Goal: Task Accomplishment & Management: Use online tool/utility

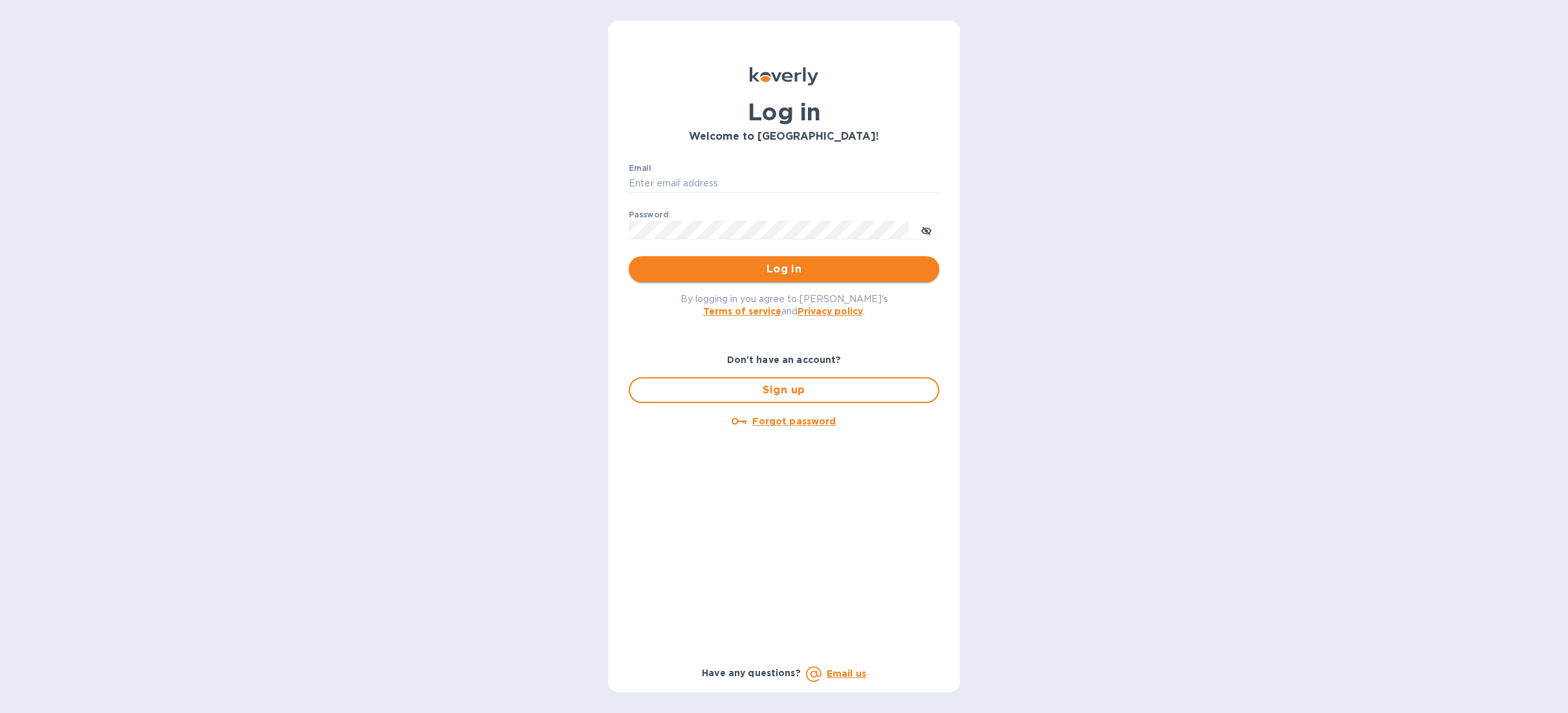
type input "Anne@preissimports.com"
click at [738, 268] on span "Log in" at bounding box center [784, 269] width 290 height 15
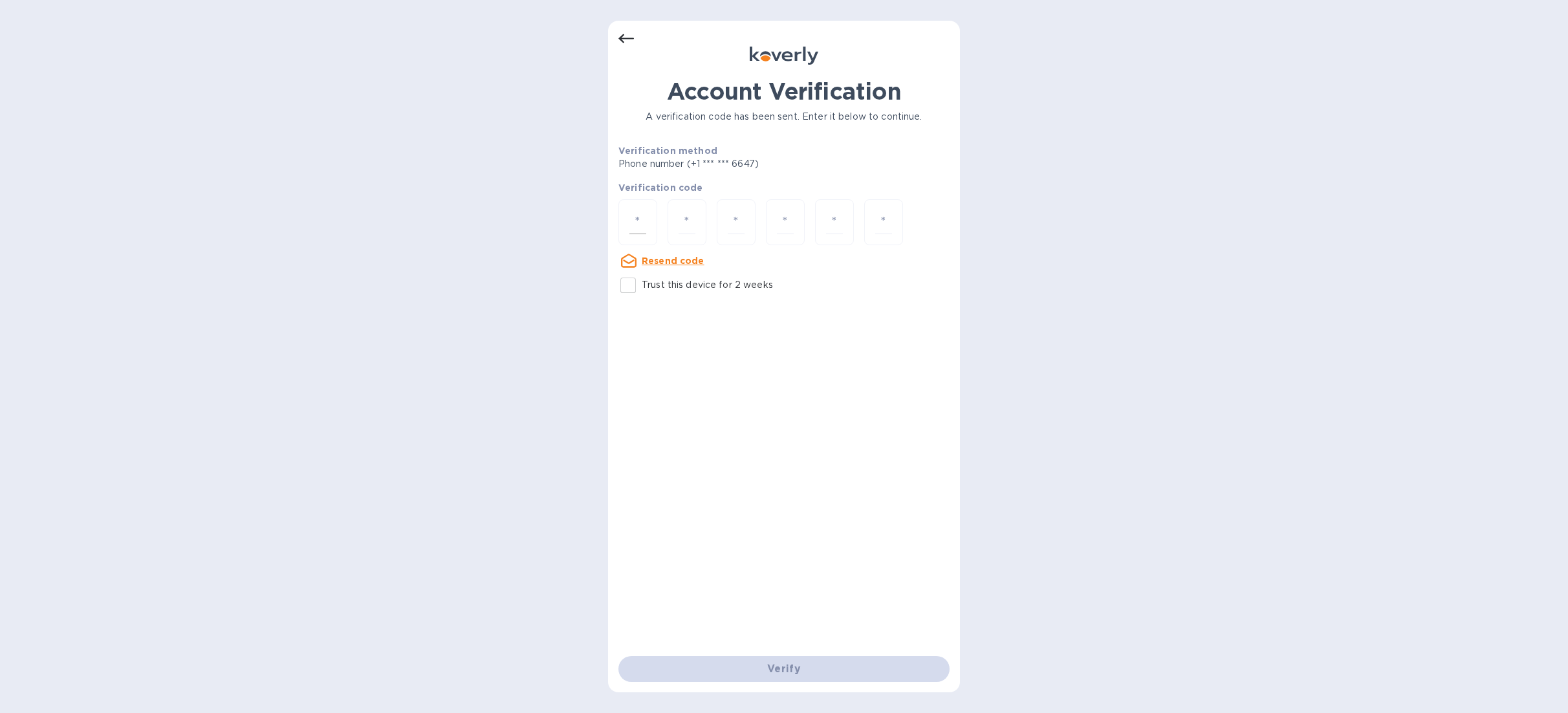
click at [645, 213] on input "number" at bounding box center [637, 222] width 17 height 24
type input "7"
type input "8"
type input "3"
type input "7"
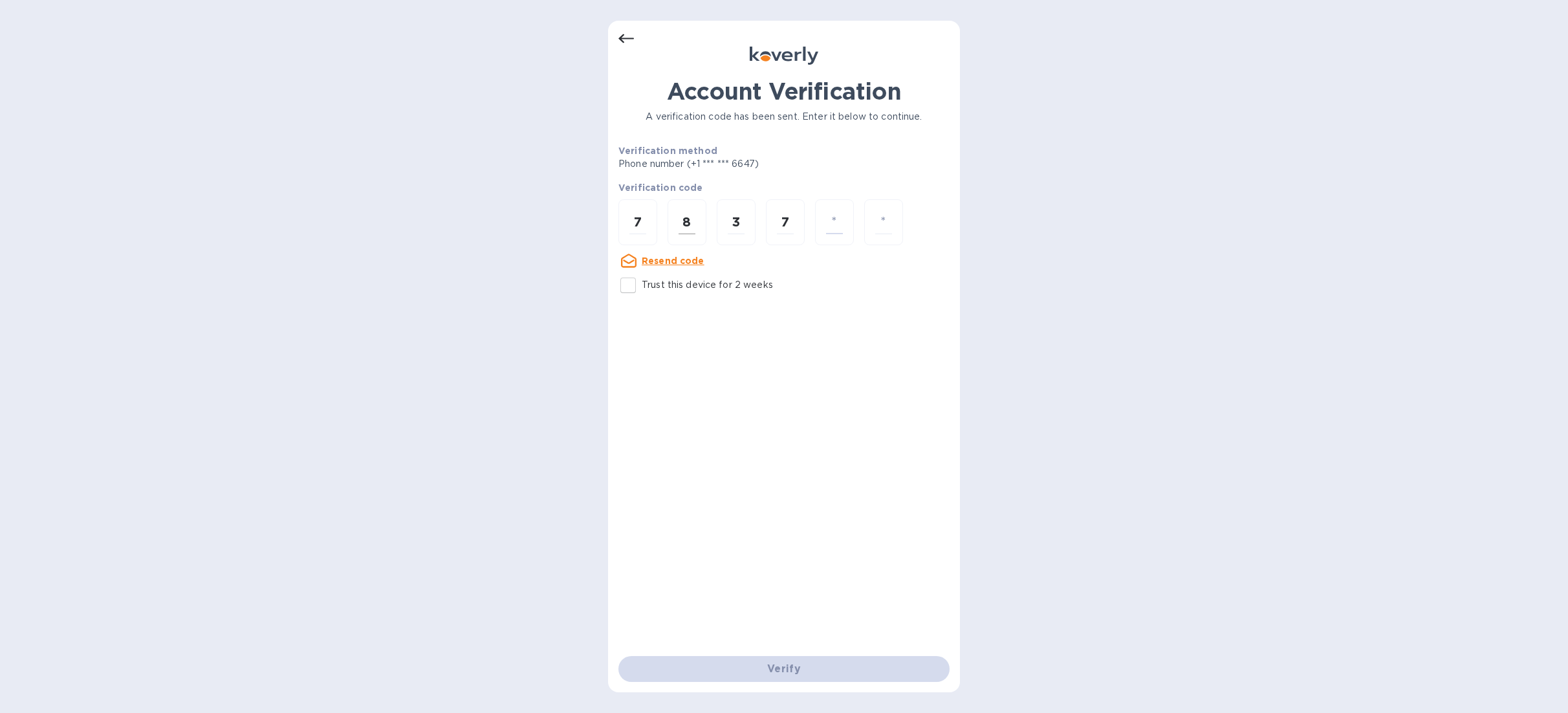
type input "4"
type input "9"
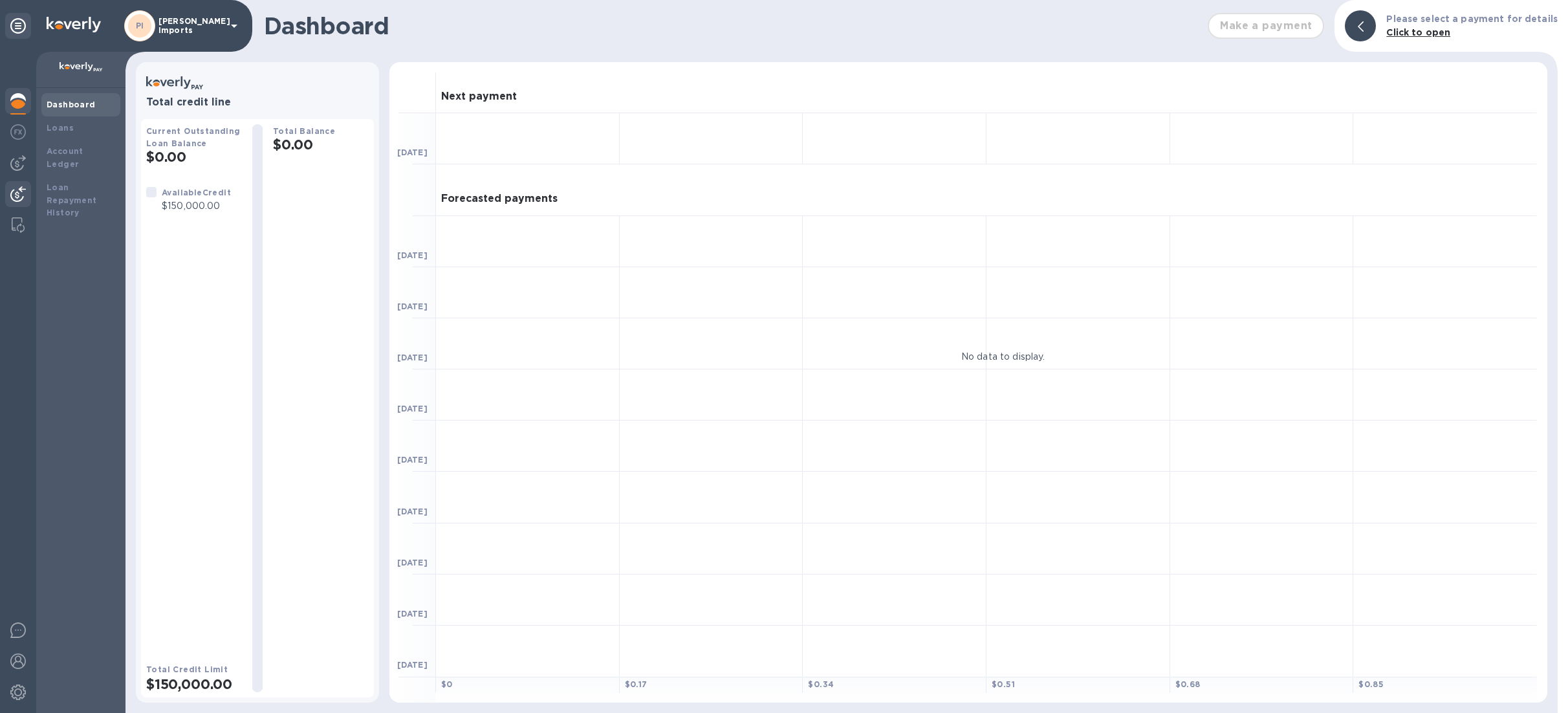
click at [14, 189] on img at bounding box center [17, 194] width 15 height 15
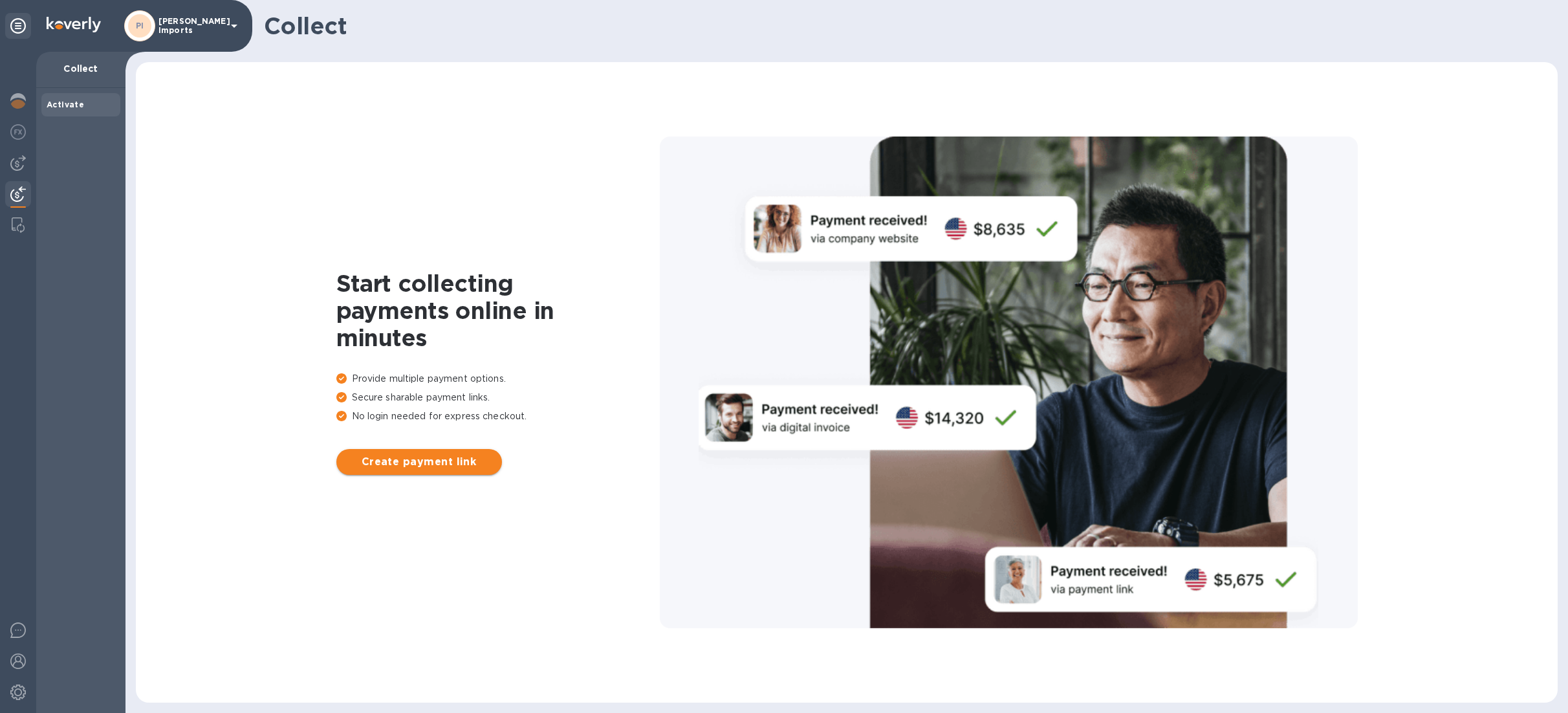
click at [464, 464] on span "Create payment link" at bounding box center [419, 462] width 145 height 15
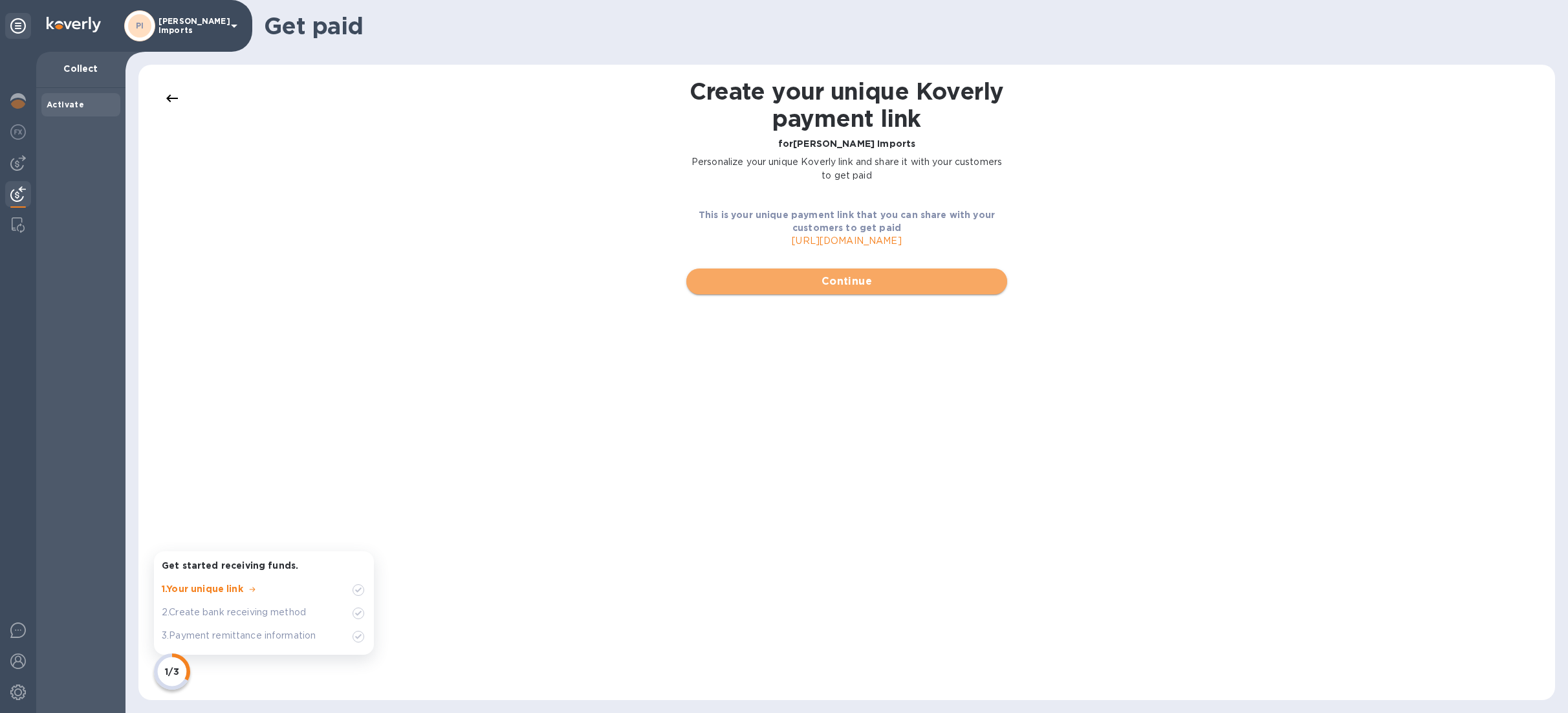
click at [792, 286] on span "Continue" at bounding box center [847, 281] width 300 height 15
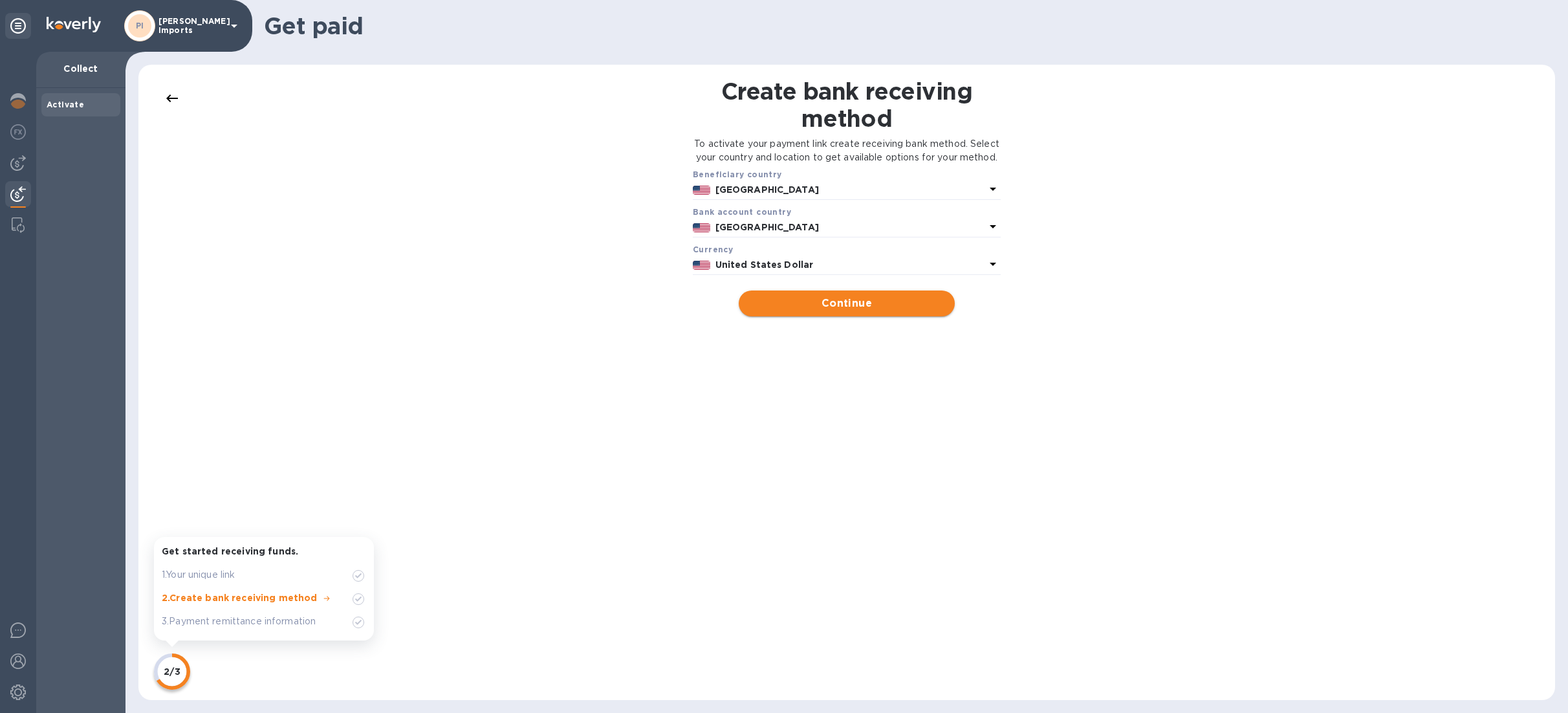
click at [813, 311] on span "Continue" at bounding box center [846, 303] width 195 height 15
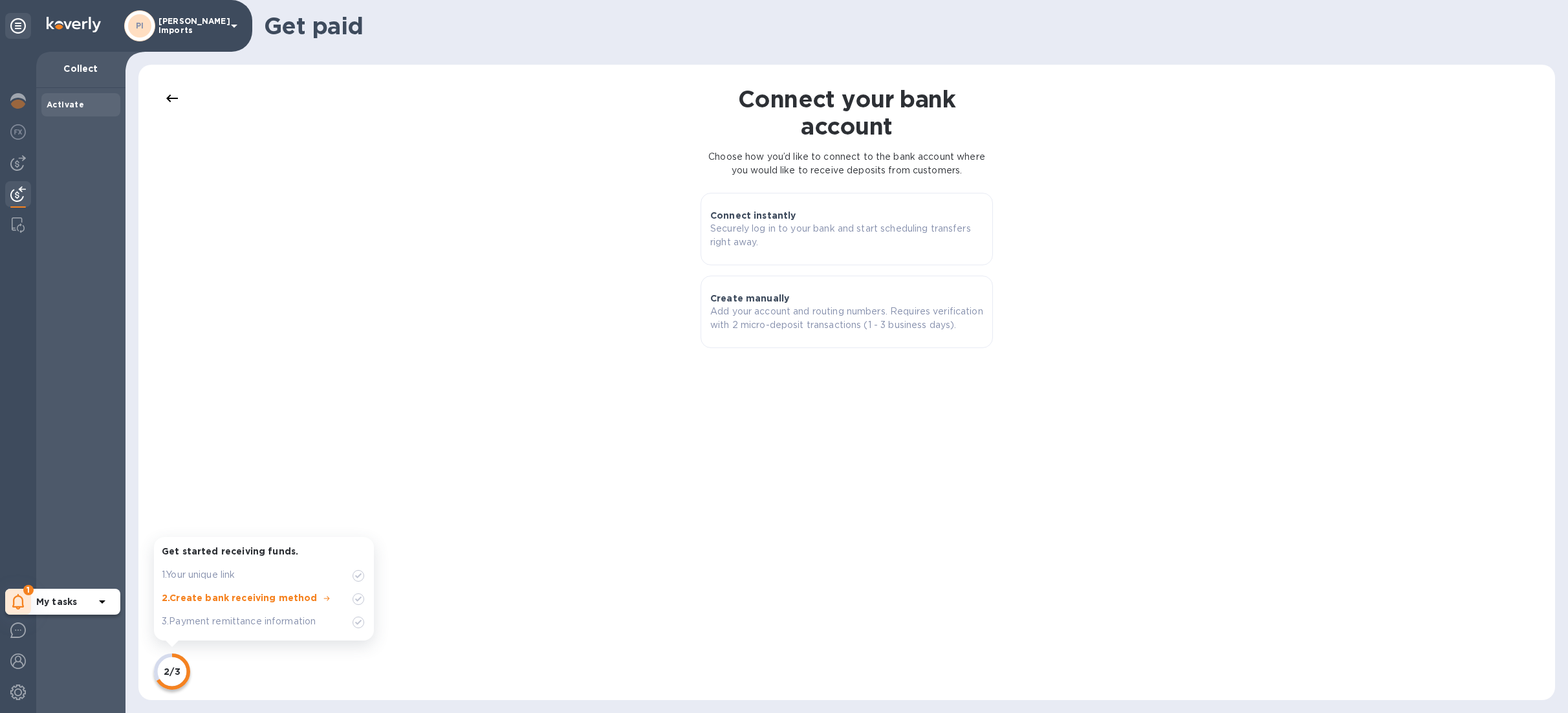
click at [47, 594] on div "My tasks" at bounding box center [73, 601] width 74 height 21
click at [187, 539] on icon at bounding box center [191, 536] width 10 height 10
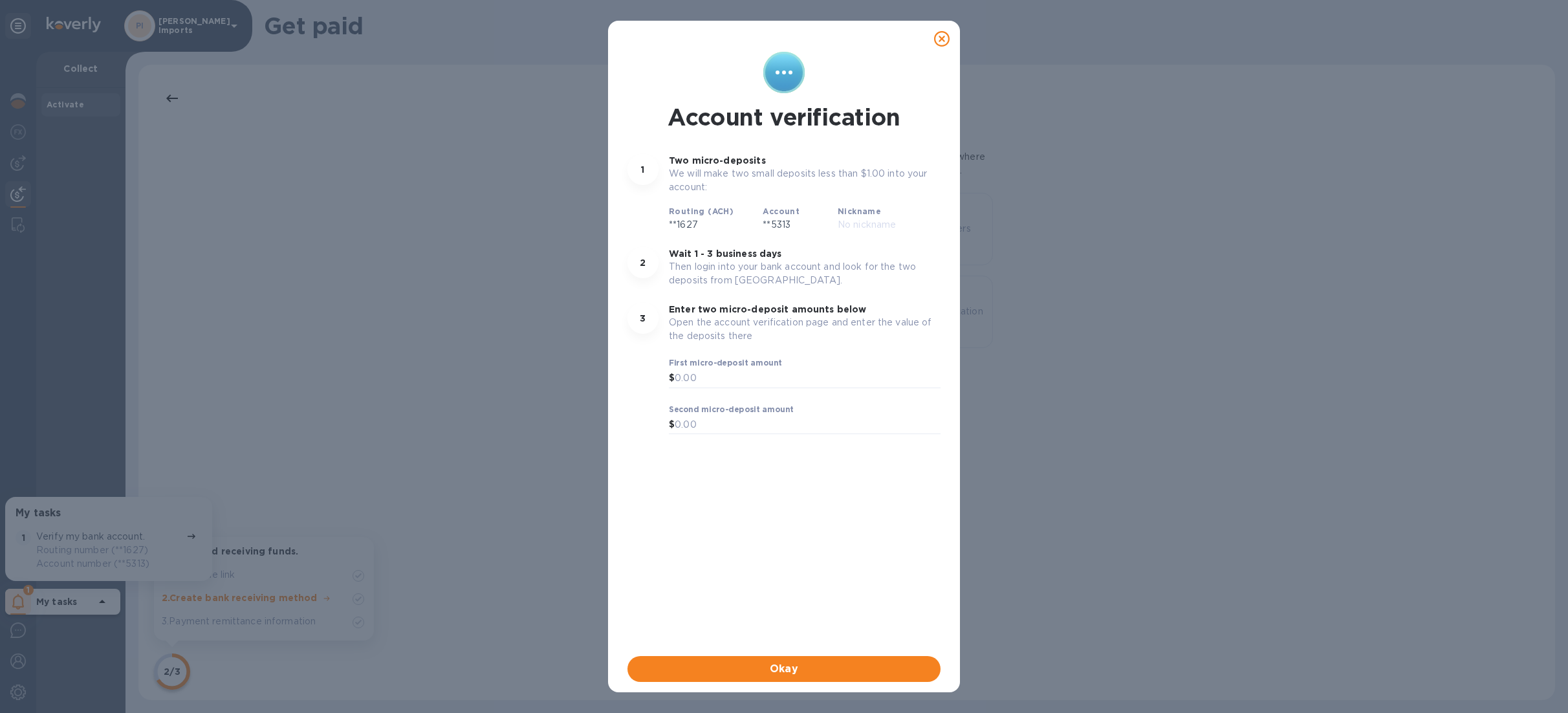
click at [943, 37] on icon at bounding box center [941, 38] width 15 height 15
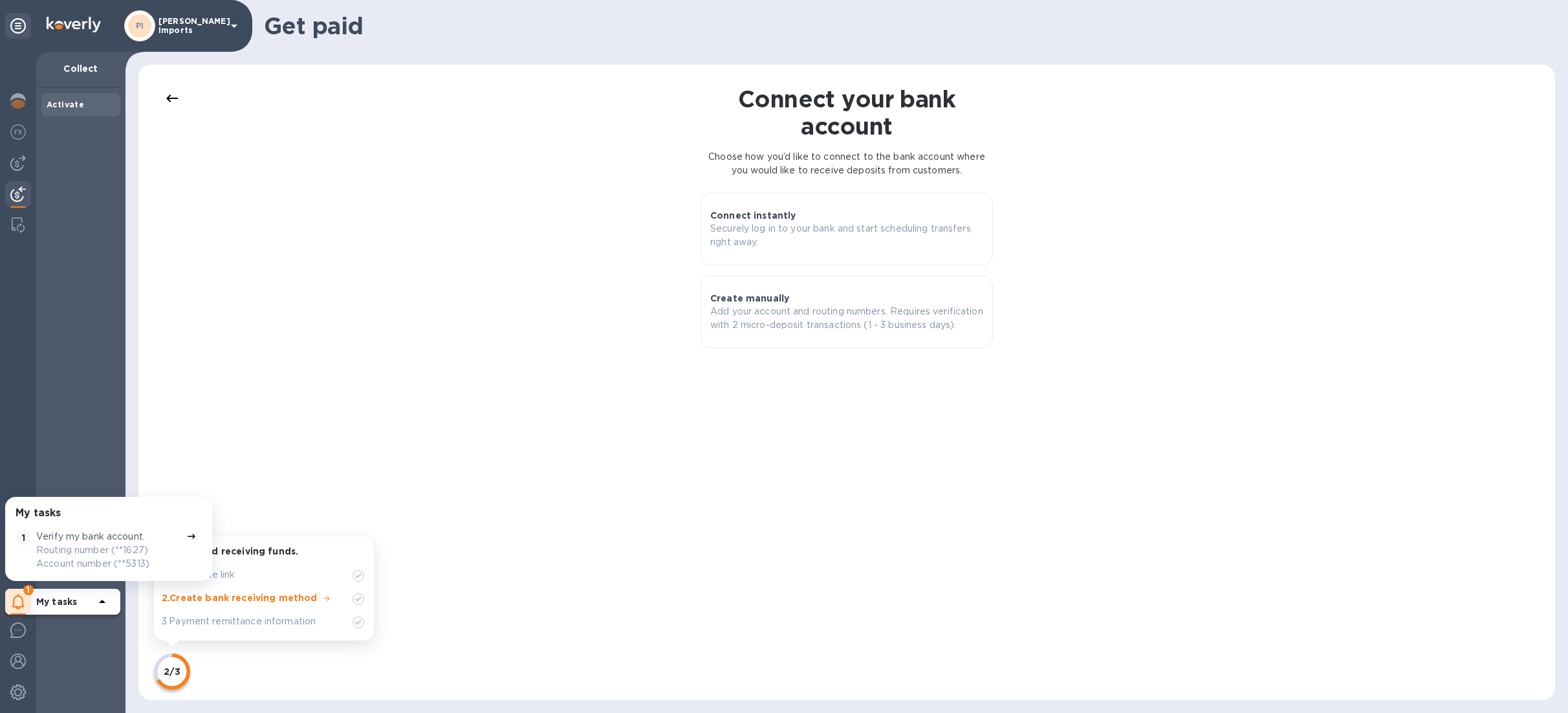
click at [90, 106] on div "Activate" at bounding box center [81, 104] width 69 height 13
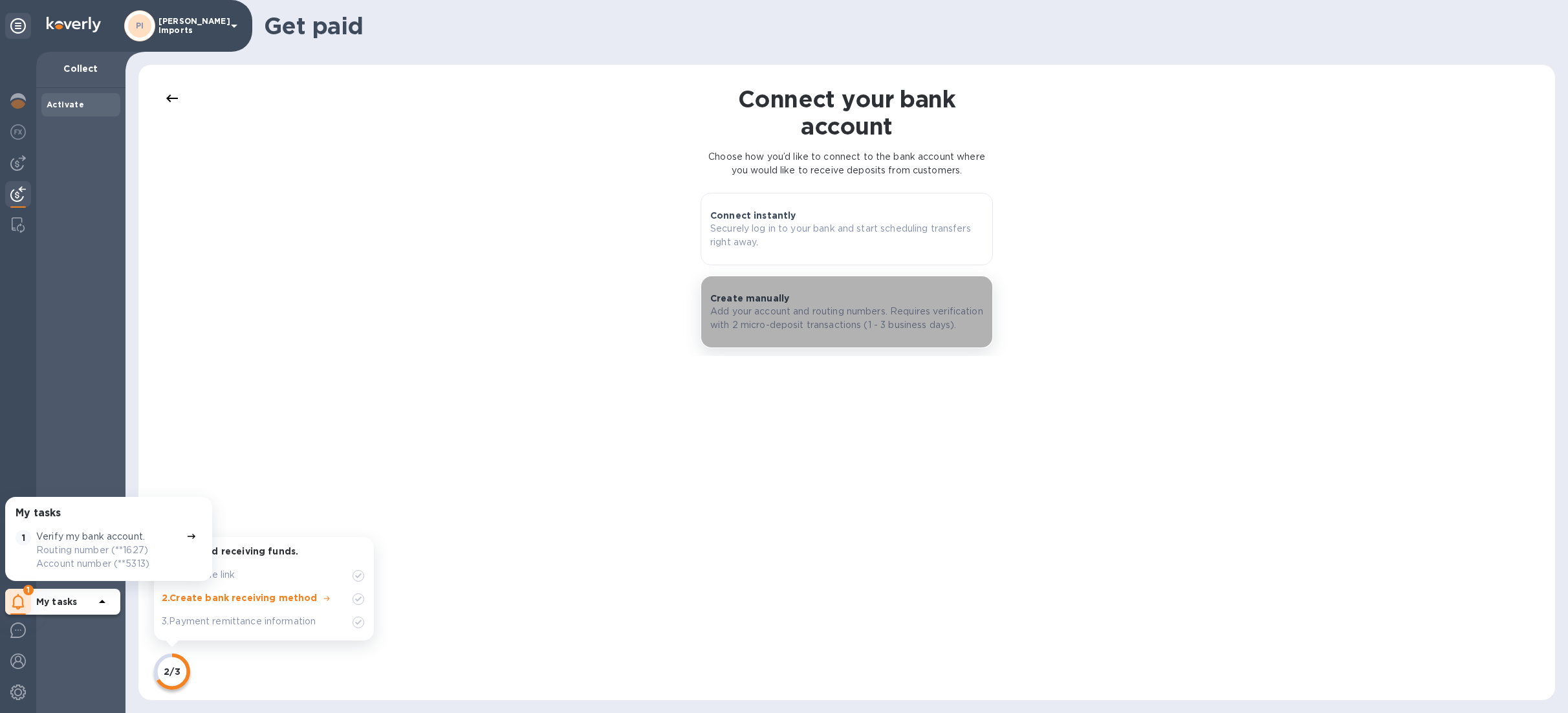
click at [818, 308] on p "Add your account and routing numbers. Requires verification with 2 micro-deposi…" at bounding box center [847, 318] width 273 height 27
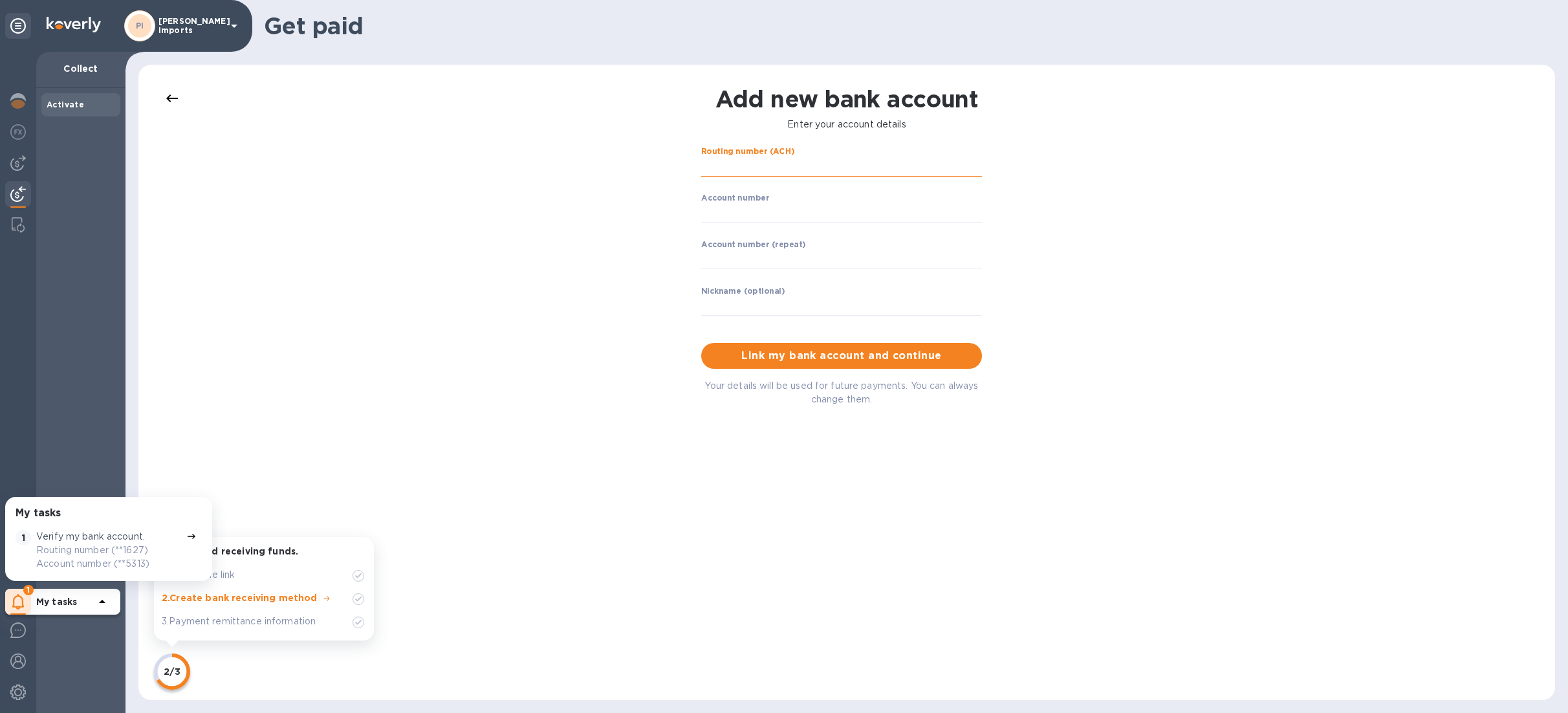
click at [736, 165] on input "string" at bounding box center [841, 167] width 281 height 19
click at [753, 159] on input "string" at bounding box center [841, 167] width 281 height 19
type input "322271627"
click at [774, 207] on input "string" at bounding box center [841, 213] width 281 height 19
type input "3873975313"
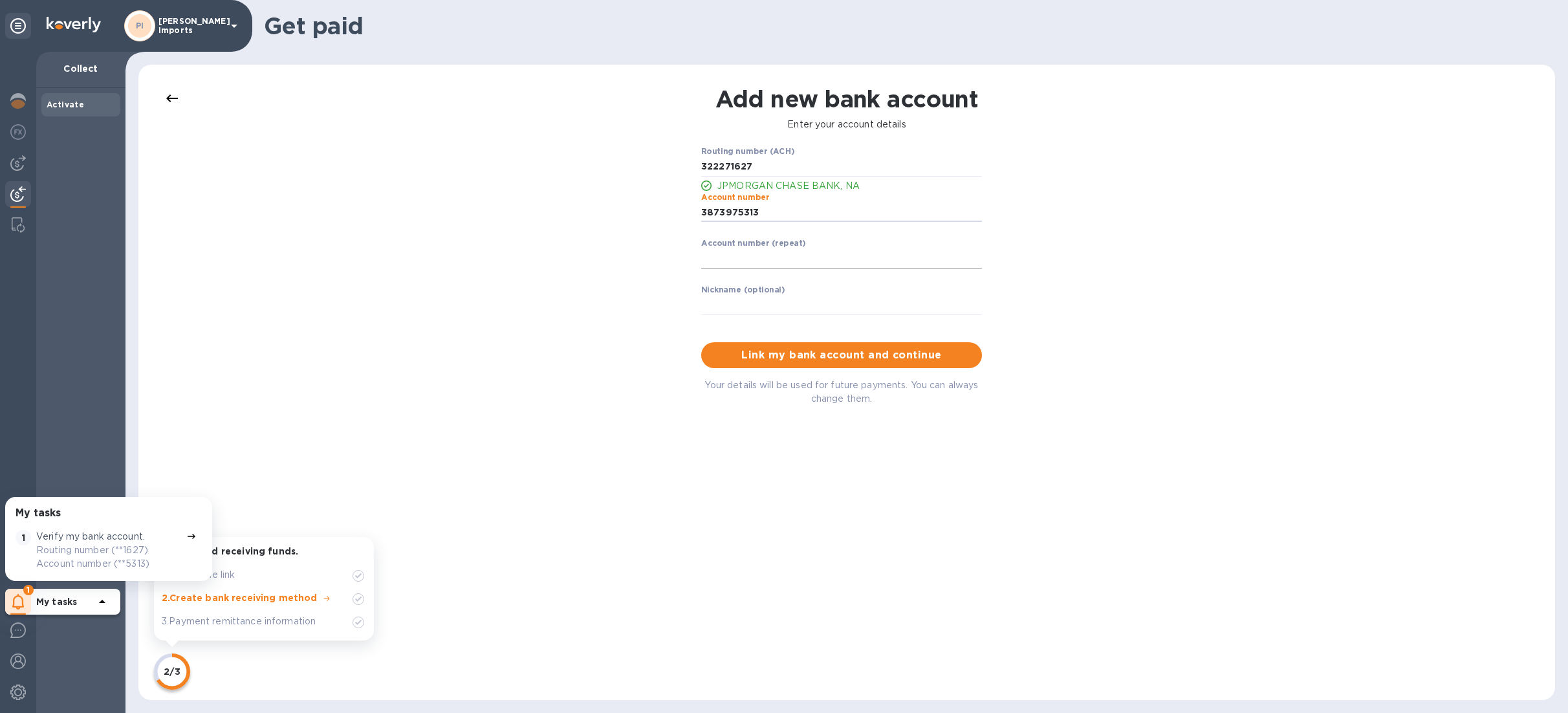
click at [788, 256] on input "string" at bounding box center [841, 258] width 281 height 19
type input "3873975313"
click at [826, 356] on span "Link my bank account and continue" at bounding box center [841, 354] width 260 height 15
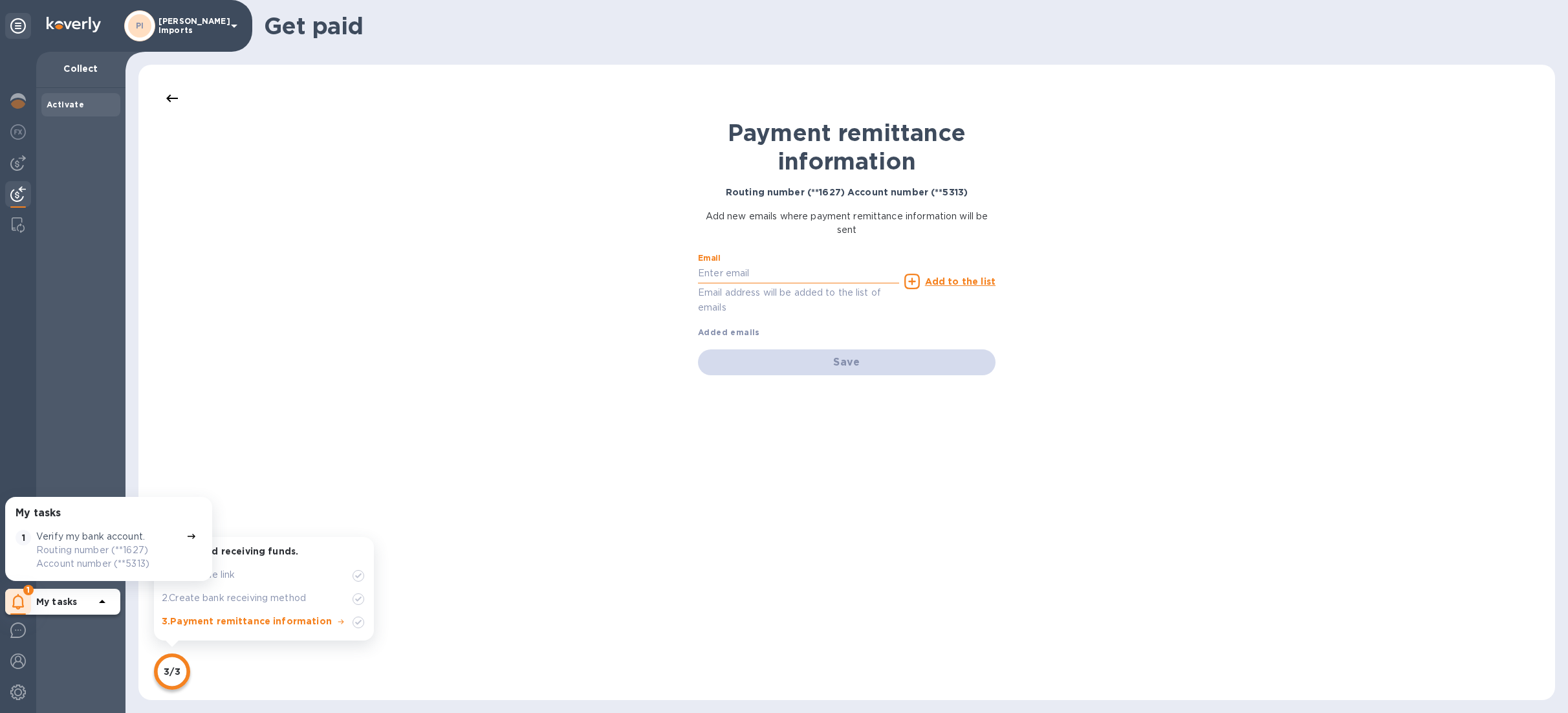
click at [772, 270] on input "text" at bounding box center [798, 274] width 201 height 19
type input "[EMAIL_ADDRESS][DOMAIN_NAME]"
click at [945, 278] on u "Add to the list" at bounding box center [960, 281] width 70 height 10
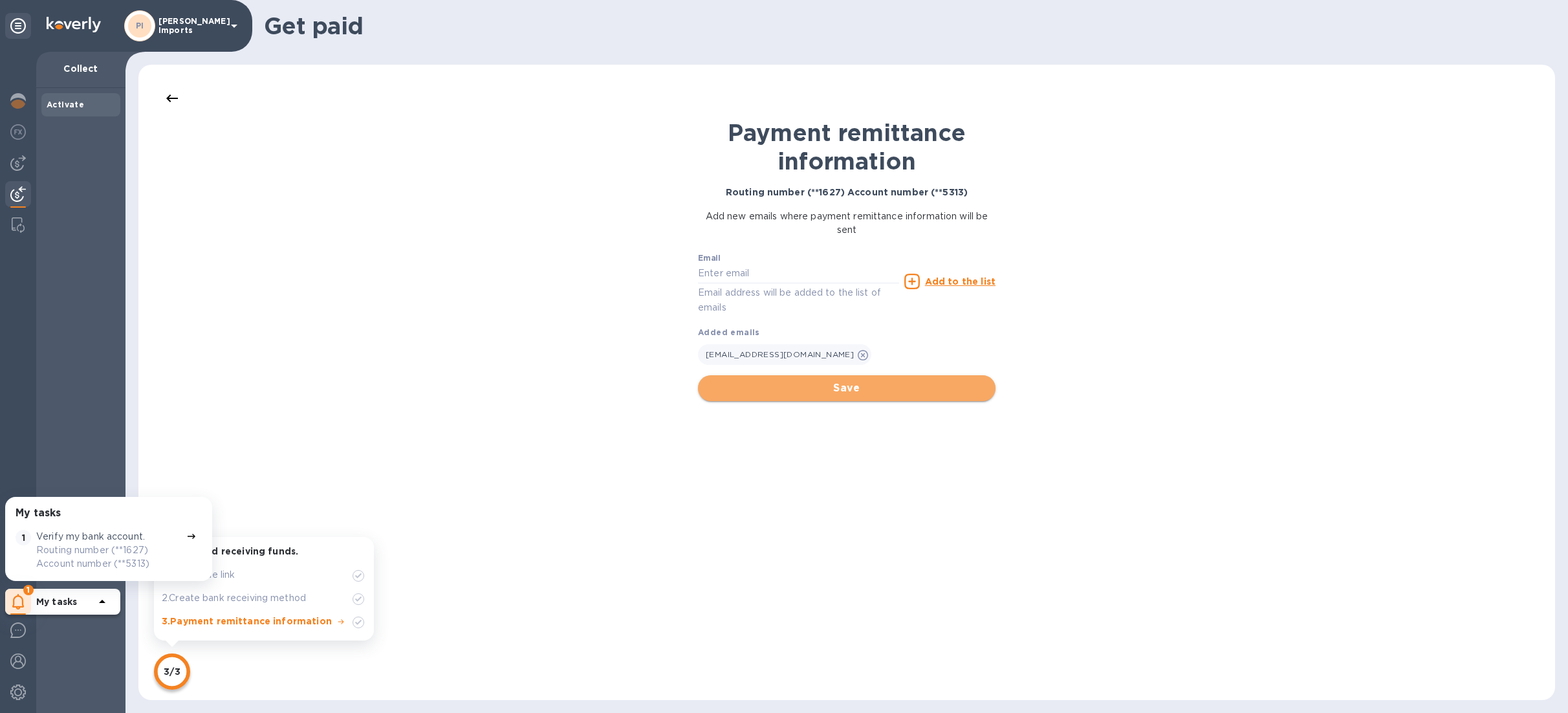
click at [876, 382] on span "Save" at bounding box center [847, 388] width 277 height 15
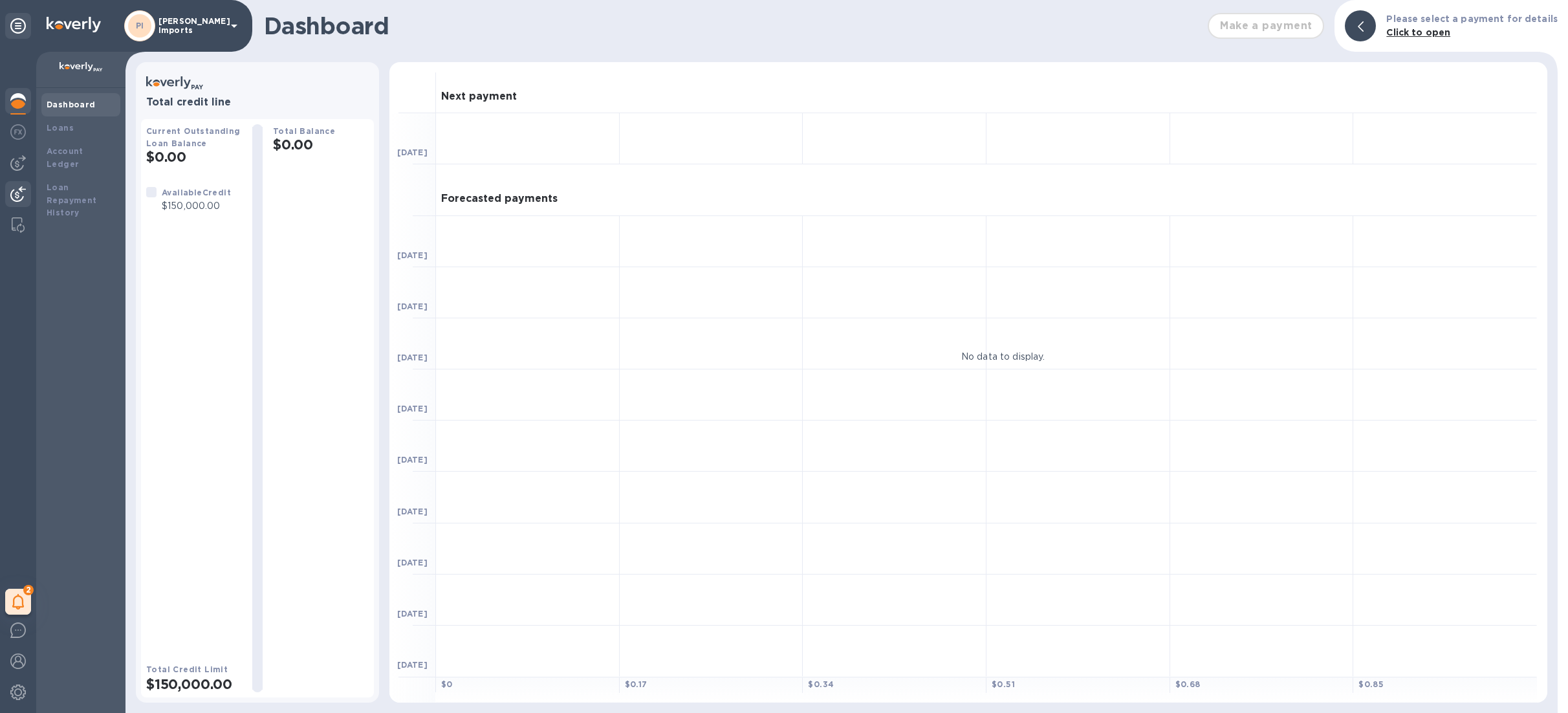
click at [13, 193] on img at bounding box center [17, 194] width 15 height 15
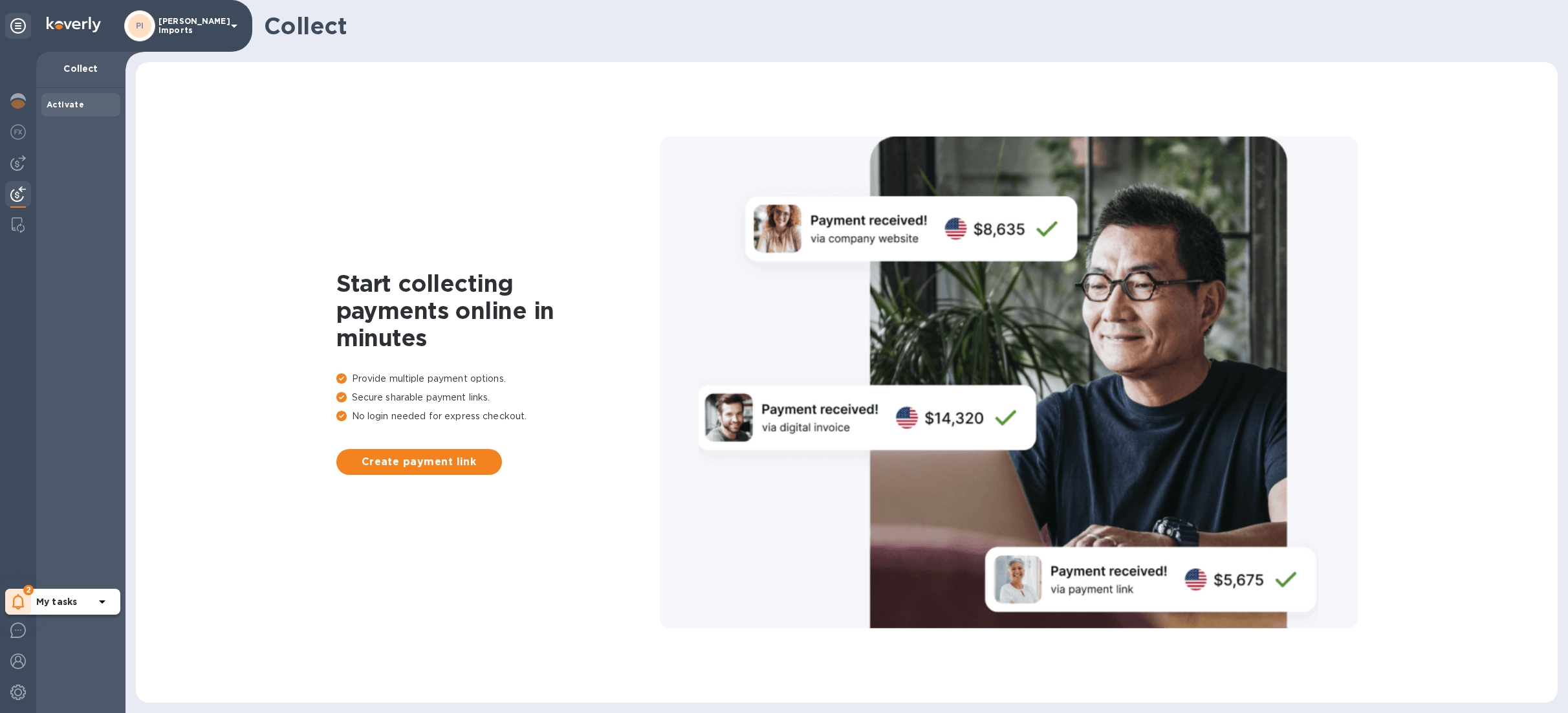
click at [22, 599] on icon at bounding box center [17, 601] width 11 height 15
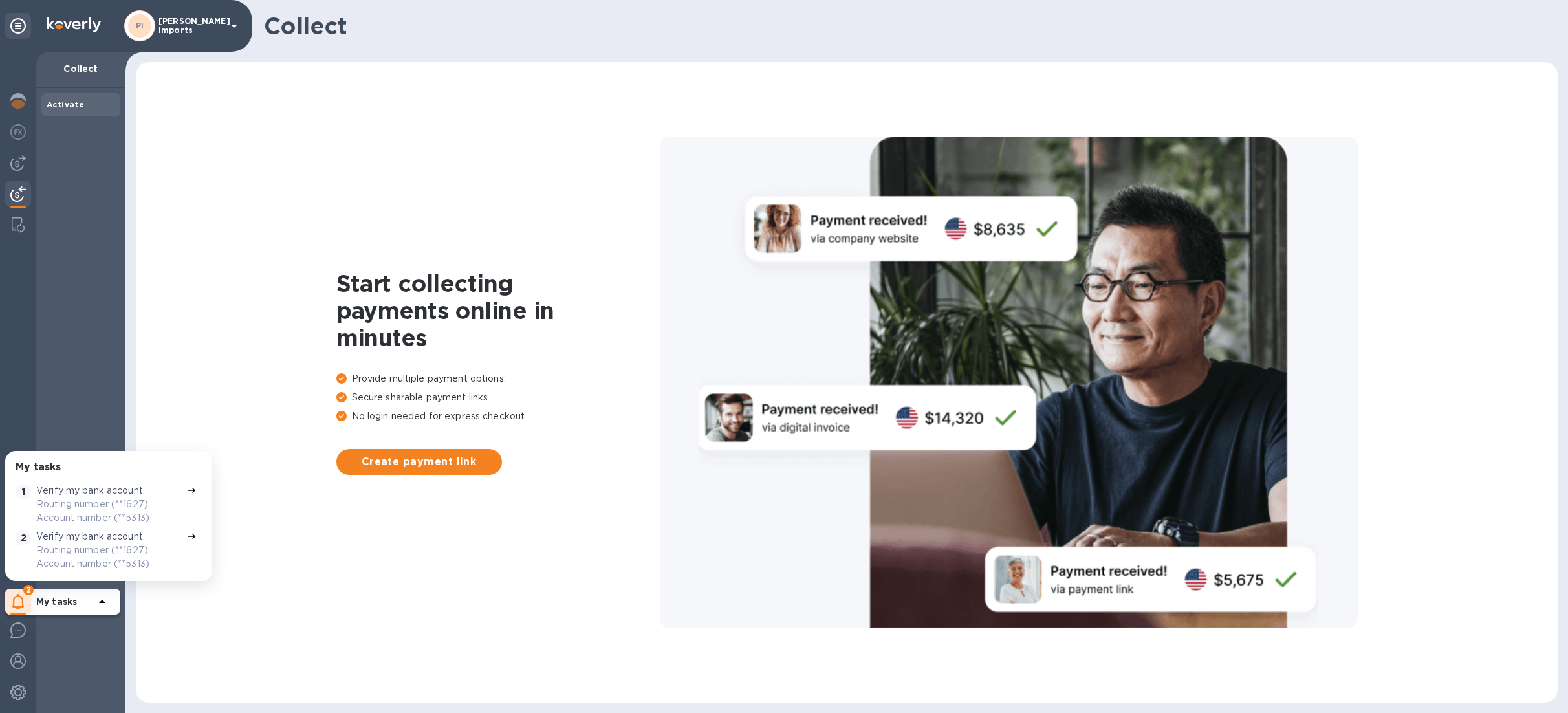
click at [89, 505] on p "Routing number (**1627) Account number (**5313)" at bounding box center [108, 511] width 145 height 27
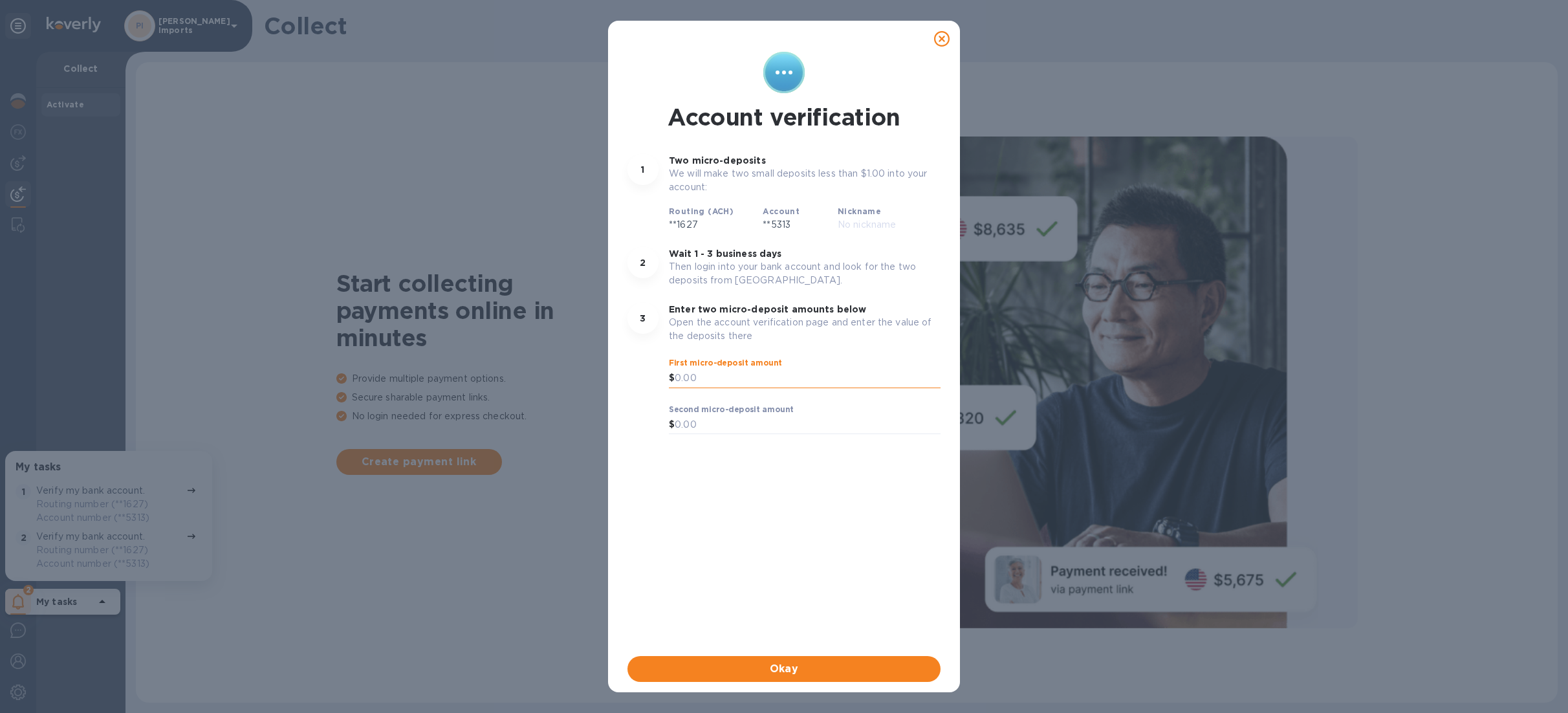
drag, startPoint x: 715, startPoint y: 381, endPoint x: 683, endPoint y: 381, distance: 32.0
click at [683, 381] on input "text" at bounding box center [808, 378] width 266 height 19
drag, startPoint x: 683, startPoint y: 381, endPoint x: 707, endPoint y: 375, distance: 24.7
click at [707, 375] on input "text" at bounding box center [808, 378] width 266 height 19
type input "0.38"
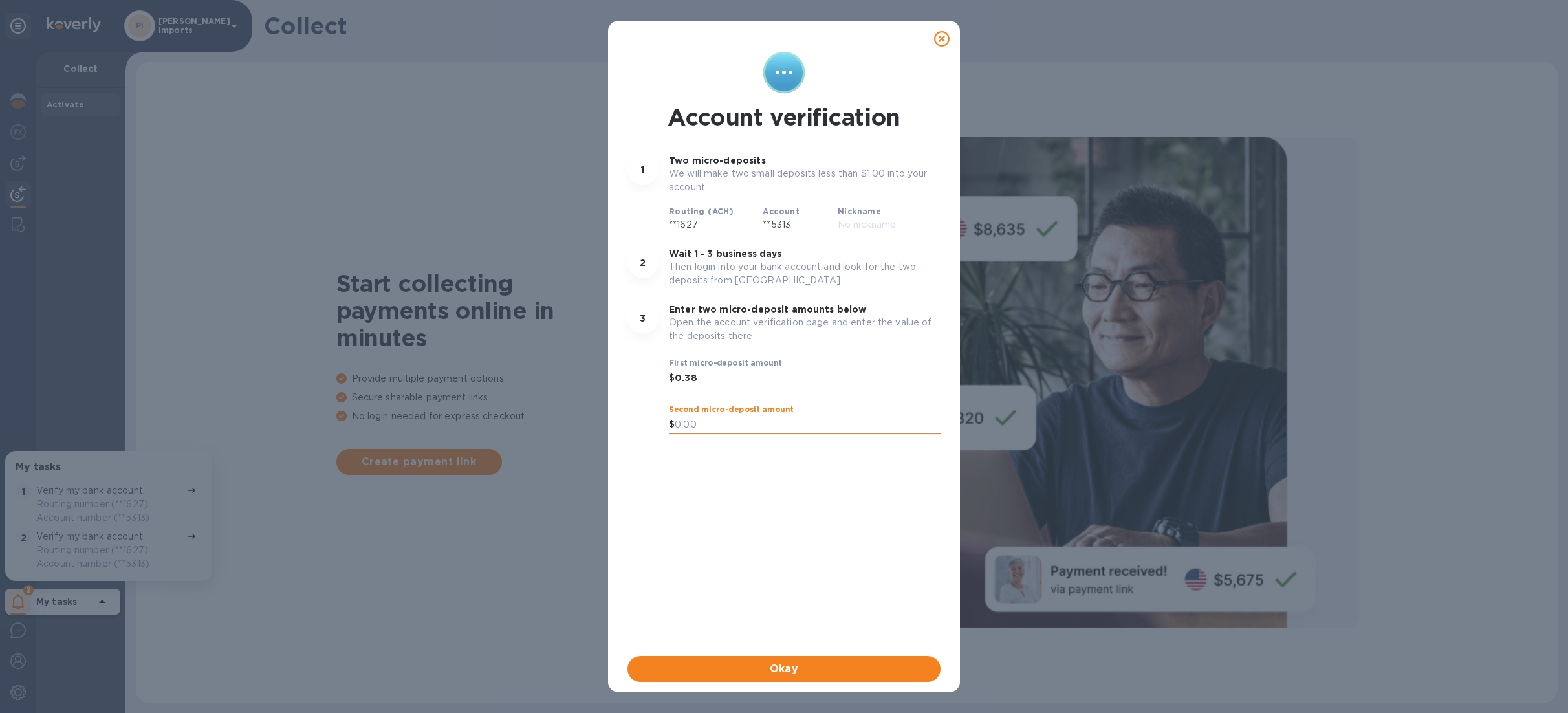
click at [715, 425] on input "text" at bounding box center [808, 425] width 266 height 19
type input "0.11"
click at [824, 666] on span "Okay" at bounding box center [784, 669] width 292 height 15
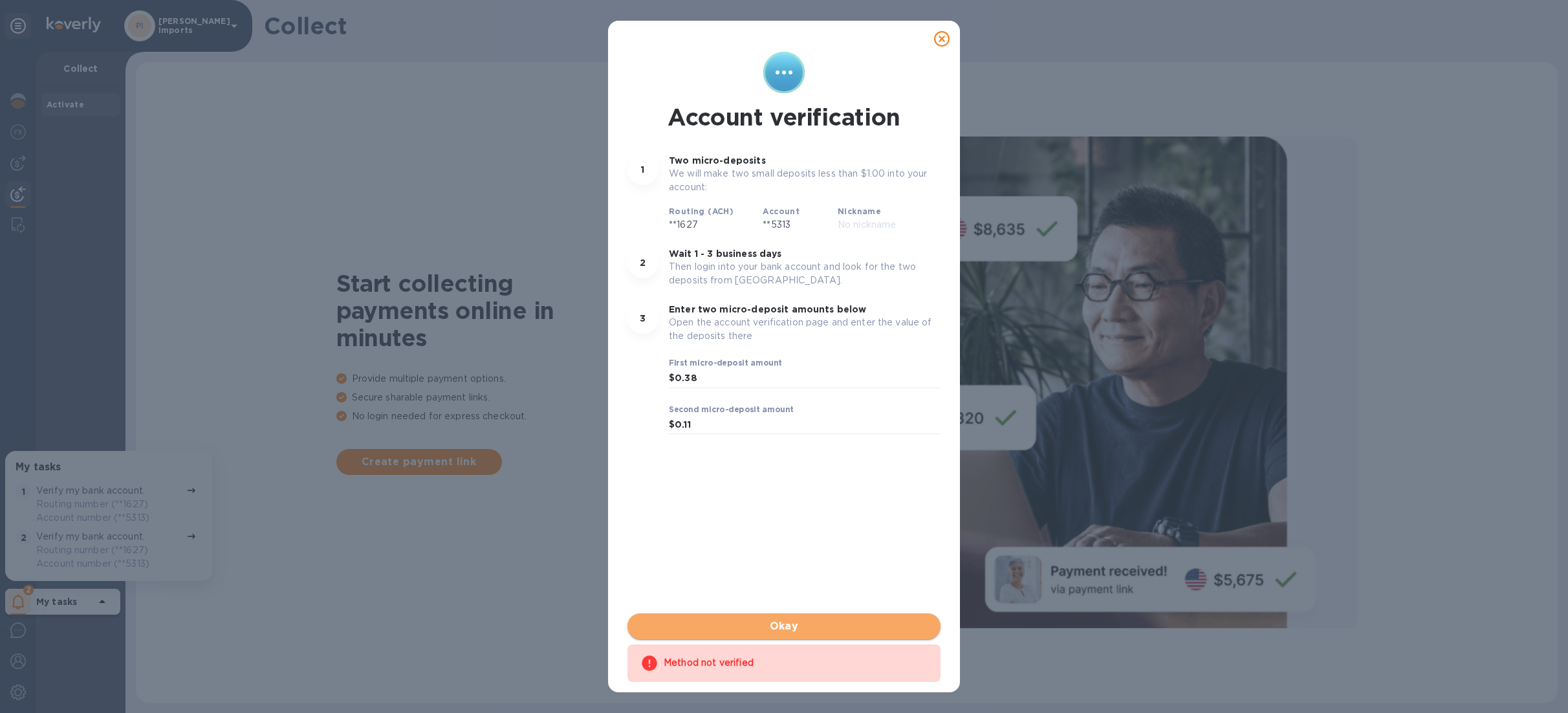
click at [814, 626] on span "Okay" at bounding box center [784, 626] width 292 height 15
drag, startPoint x: 717, startPoint y: 381, endPoint x: 678, endPoint y: 381, distance: 39.0
click at [678, 381] on input "0.38" at bounding box center [808, 378] width 266 height 19
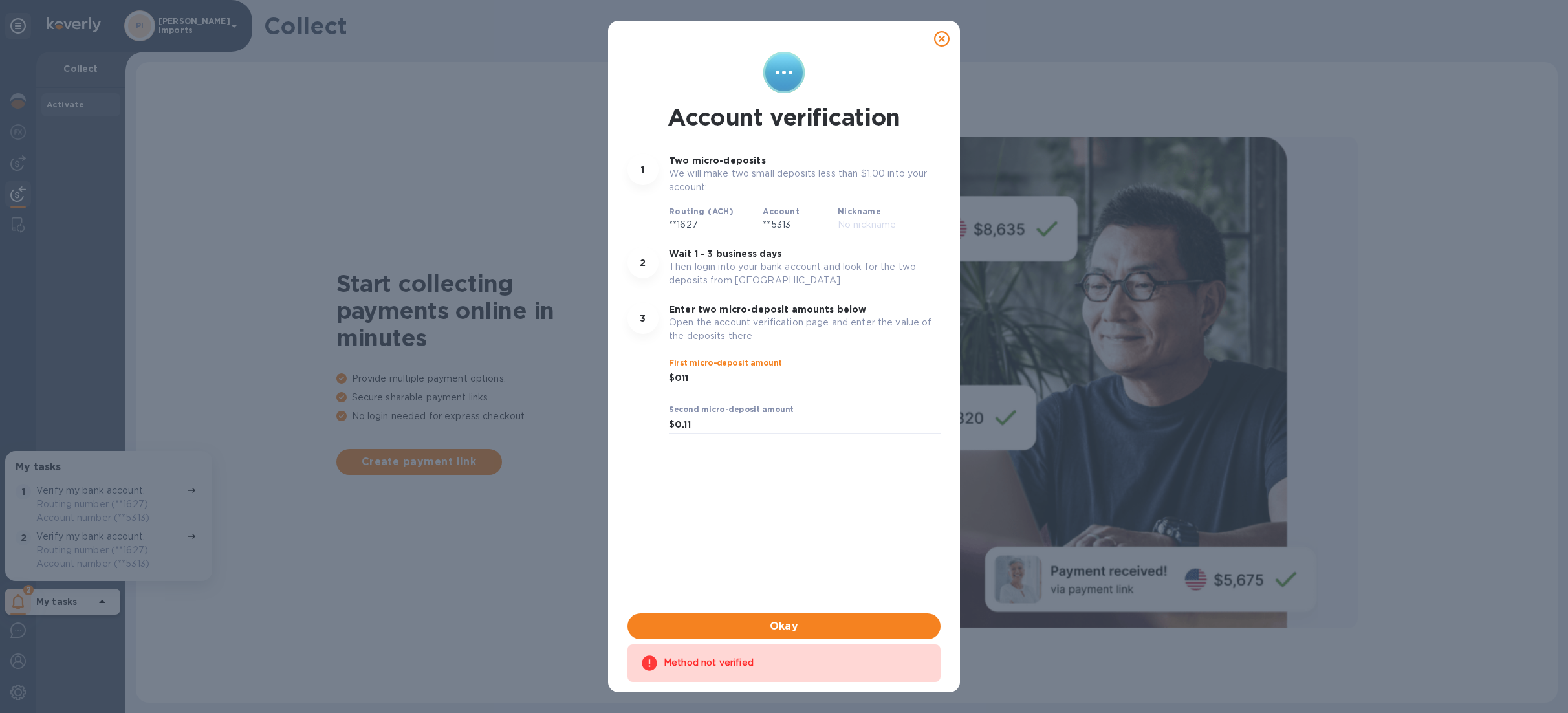
drag, startPoint x: 697, startPoint y: 381, endPoint x: 679, endPoint y: 379, distance: 18.1
click at [679, 379] on input "011" at bounding box center [808, 378] width 266 height 19
type input "0.11"
drag, startPoint x: 701, startPoint y: 428, endPoint x: 683, endPoint y: 428, distance: 18.0
click at [683, 428] on input "0.11" at bounding box center [808, 425] width 266 height 19
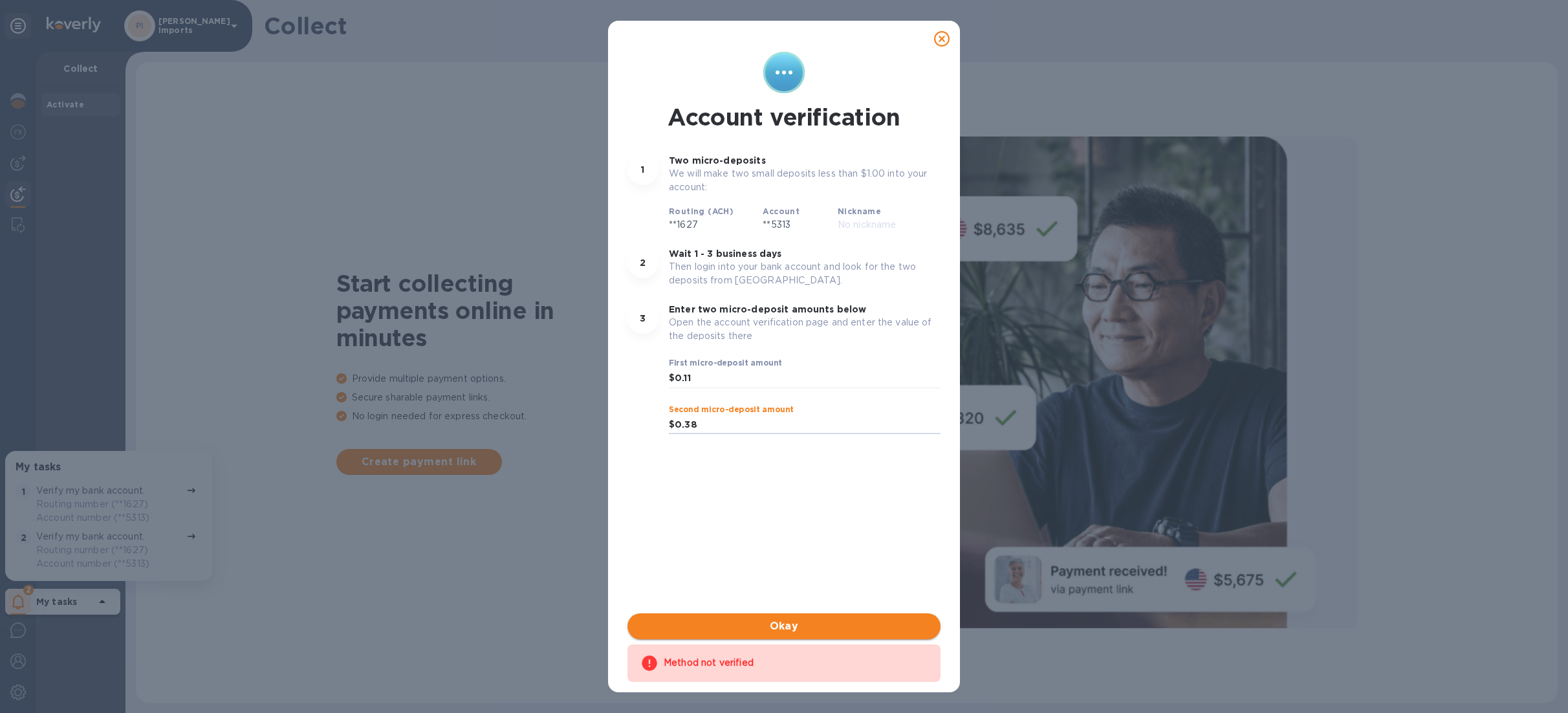
type input "0.38"
click at [839, 627] on span "Okay" at bounding box center [784, 626] width 292 height 15
click at [839, 624] on span "Okay" at bounding box center [784, 626] width 292 height 15
click at [839, 622] on span "Done" at bounding box center [784, 626] width 292 height 15
click at [944, 37] on icon at bounding box center [941, 38] width 15 height 15
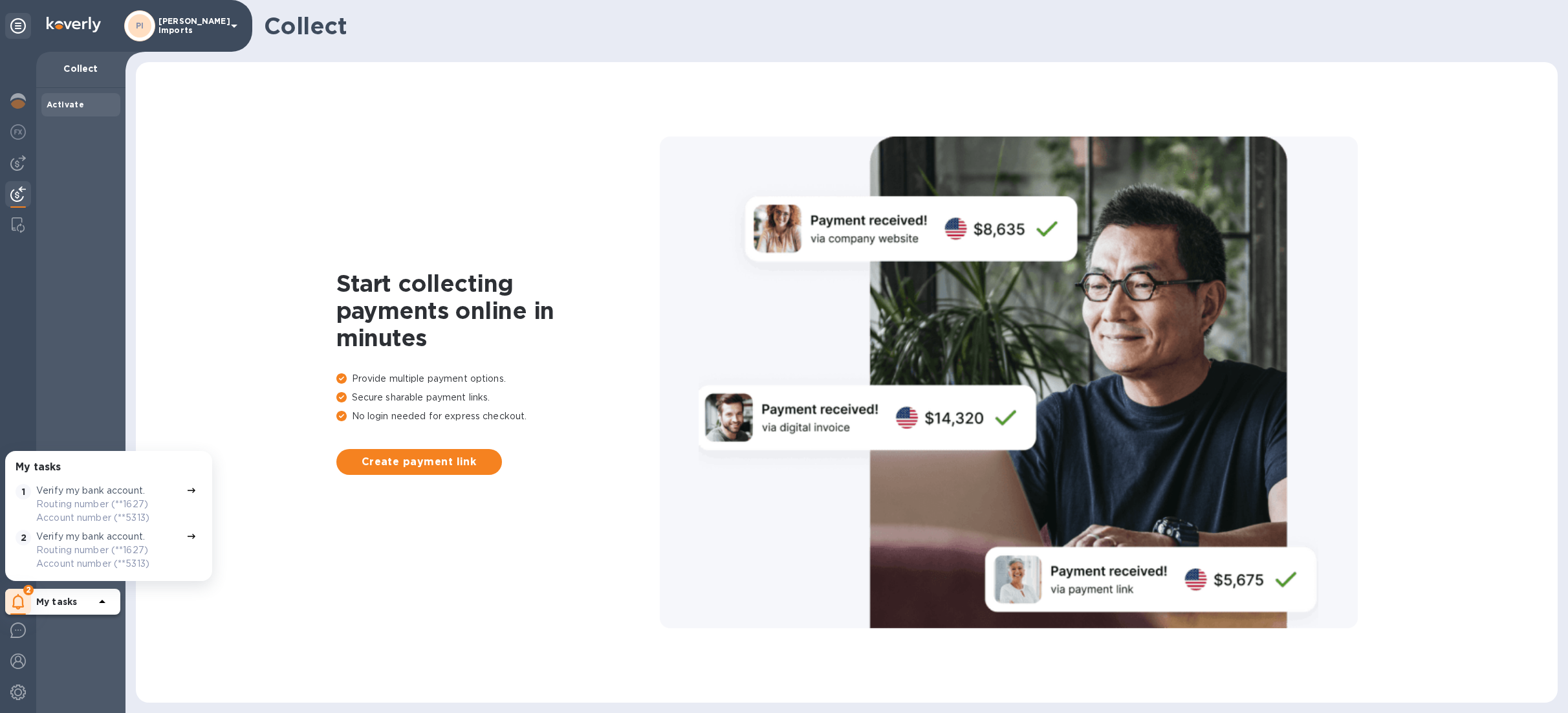
click at [187, 539] on icon at bounding box center [191, 536] width 10 height 10
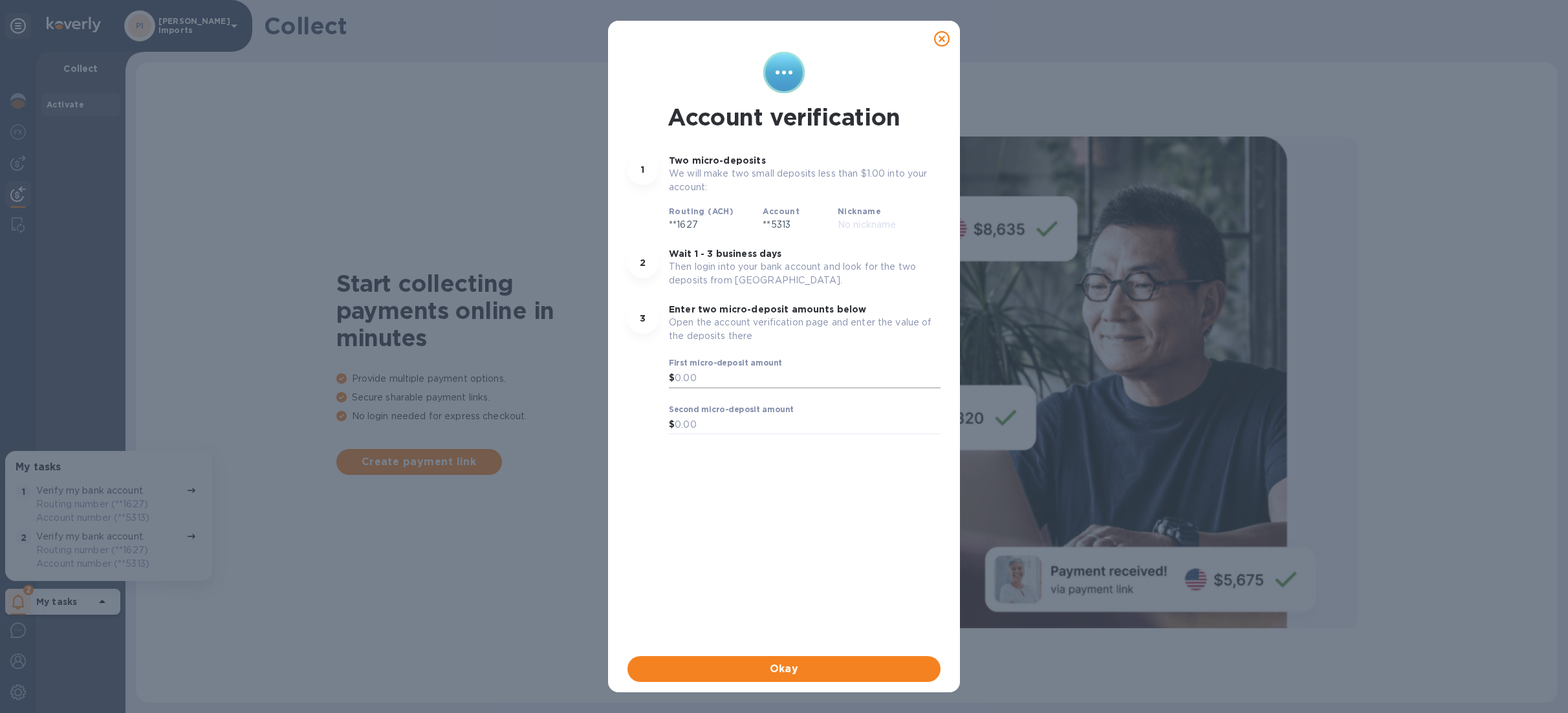
click at [705, 373] on input "text" at bounding box center [808, 378] width 266 height 19
type input "0.11"
click at [709, 423] on input "text" at bounding box center [808, 425] width 266 height 19
type input "0.38"
click at [761, 668] on span "Okay" at bounding box center [784, 669] width 292 height 15
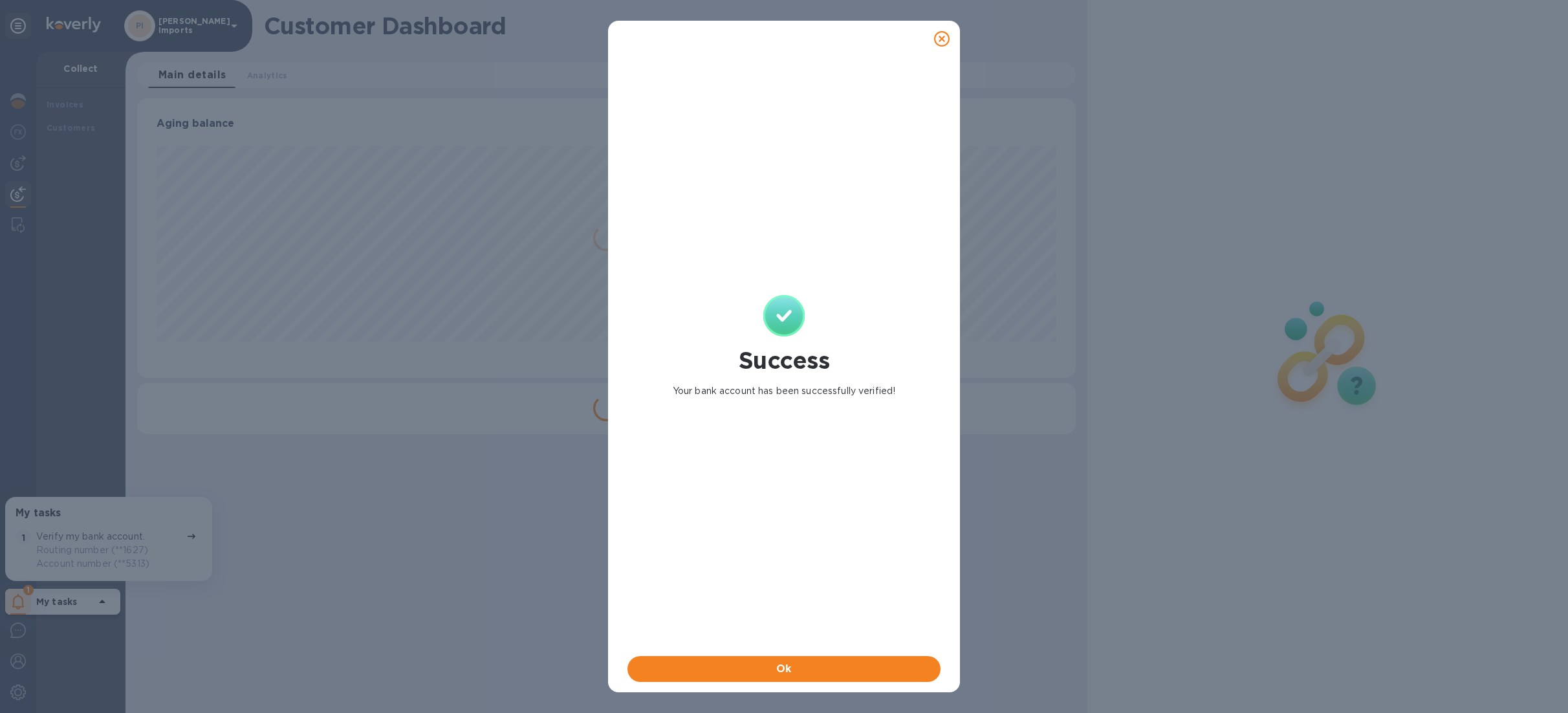
scroll to position [280, 938]
click at [761, 663] on span "Ok" at bounding box center [784, 669] width 292 height 15
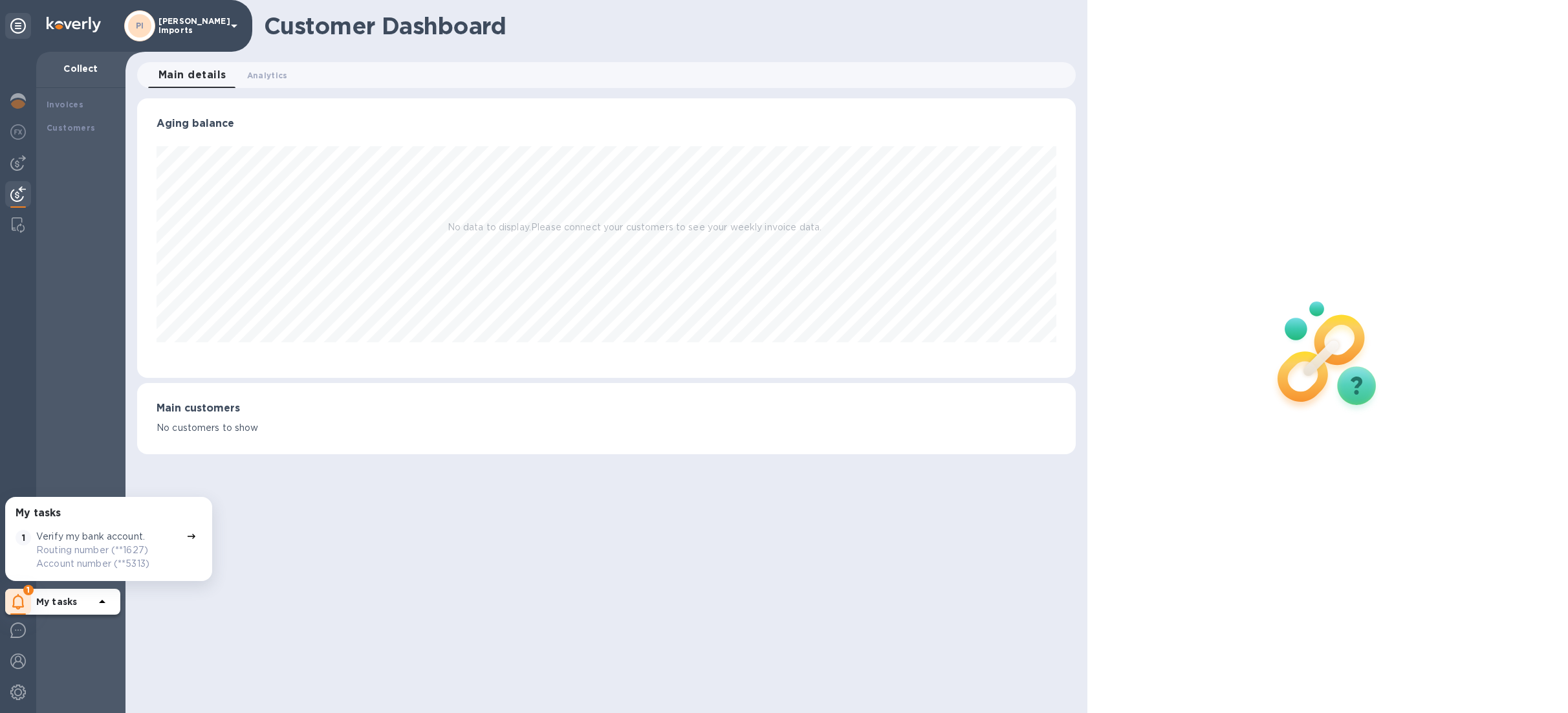
click at [112, 602] on div "1 My tasks" at bounding box center [63, 601] width 115 height 26
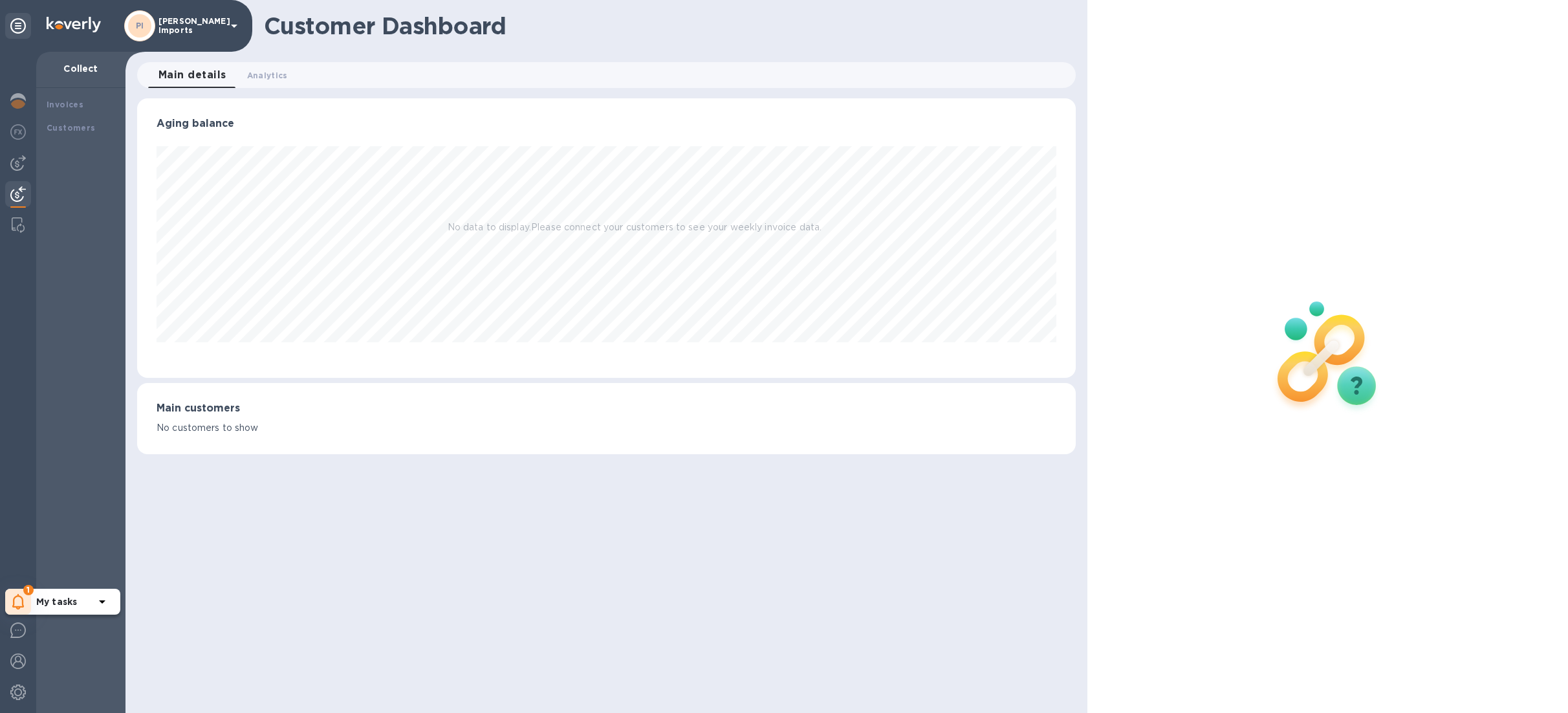
click at [108, 602] on div "1 My tasks" at bounding box center [63, 601] width 115 height 26
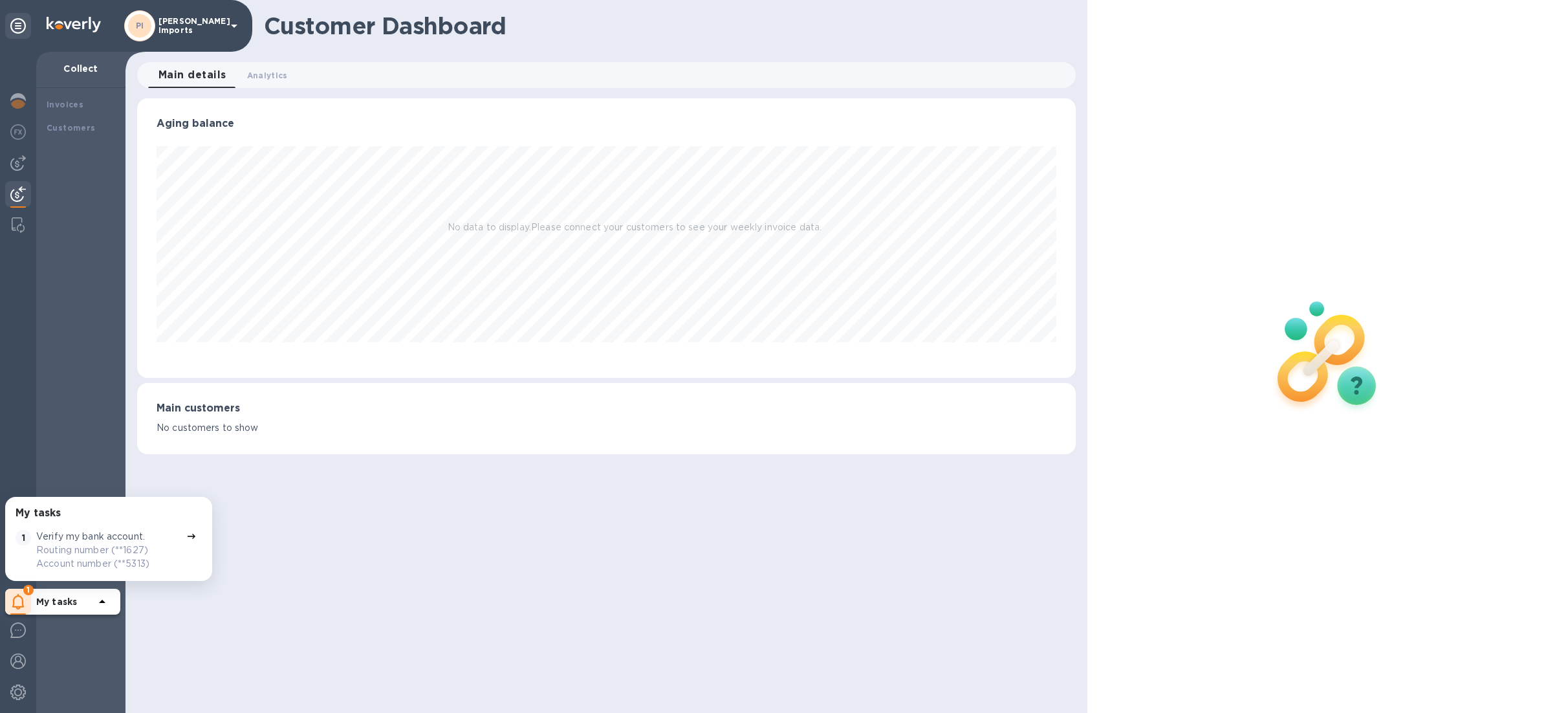
click at [47, 603] on b "My tasks" at bounding box center [56, 601] width 41 height 10
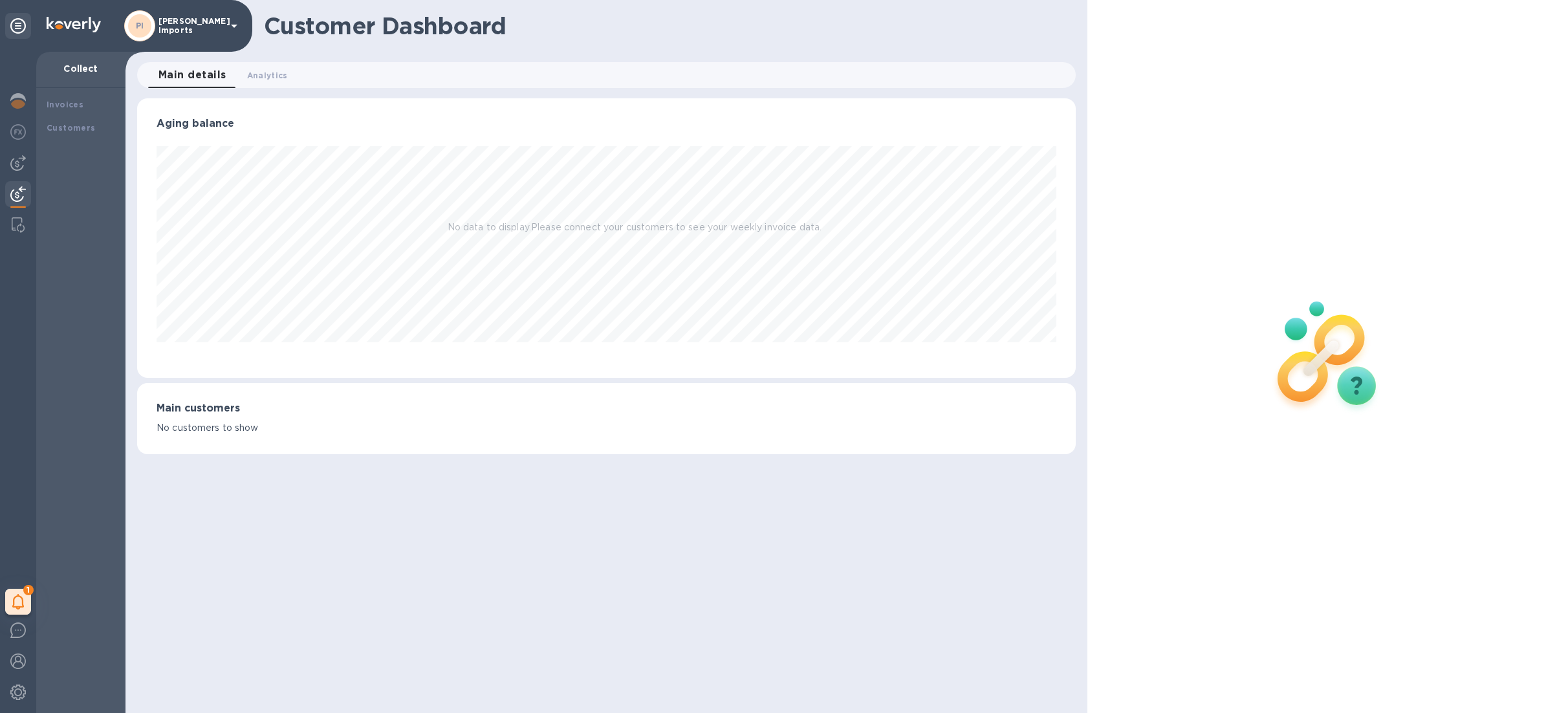
click at [13, 185] on div at bounding box center [18, 195] width 26 height 29
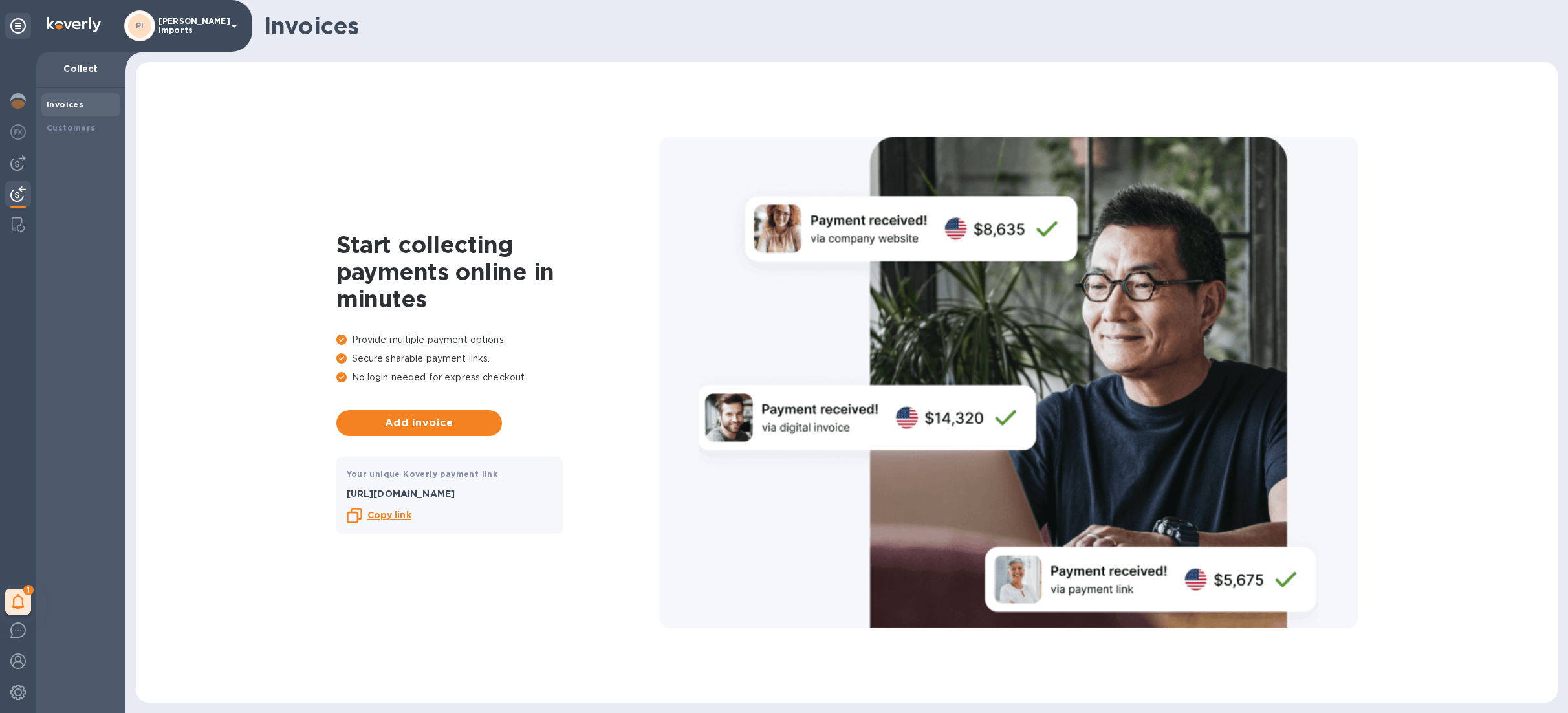
click at [397, 513] on b "Copy link" at bounding box center [389, 514] width 44 height 10
drag, startPoint x: 503, startPoint y: 489, endPoint x: 334, endPoint y: 490, distance: 169.0
click at [334, 490] on div "Start collecting payments online in minutes Provide multiple payment options. S…" at bounding box center [846, 382] width 1395 height 615
copy p "[URL][DOMAIN_NAME]"
